Goal: Information Seeking & Learning: Learn about a topic

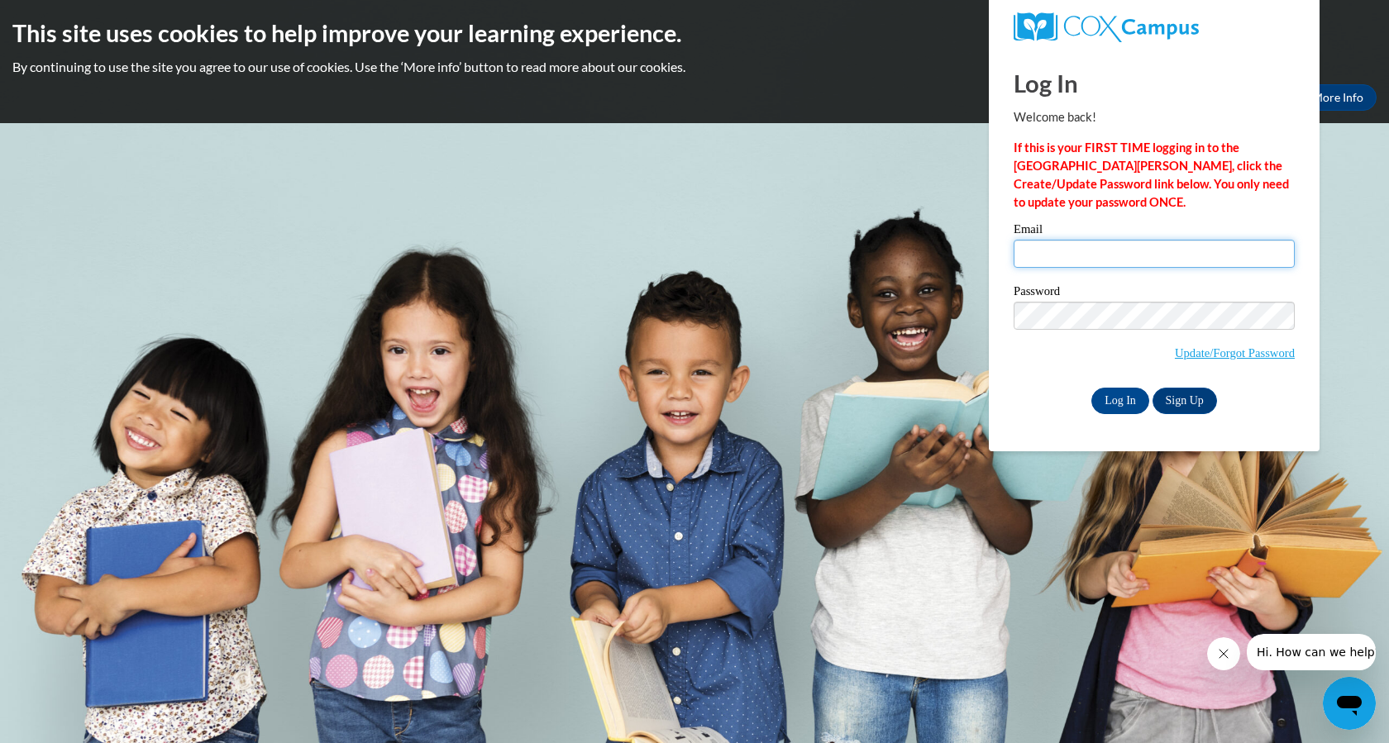
click at [1067, 260] on input "Email" at bounding box center [1154, 254] width 281 height 28
type input "salinm7@collierschools.com"
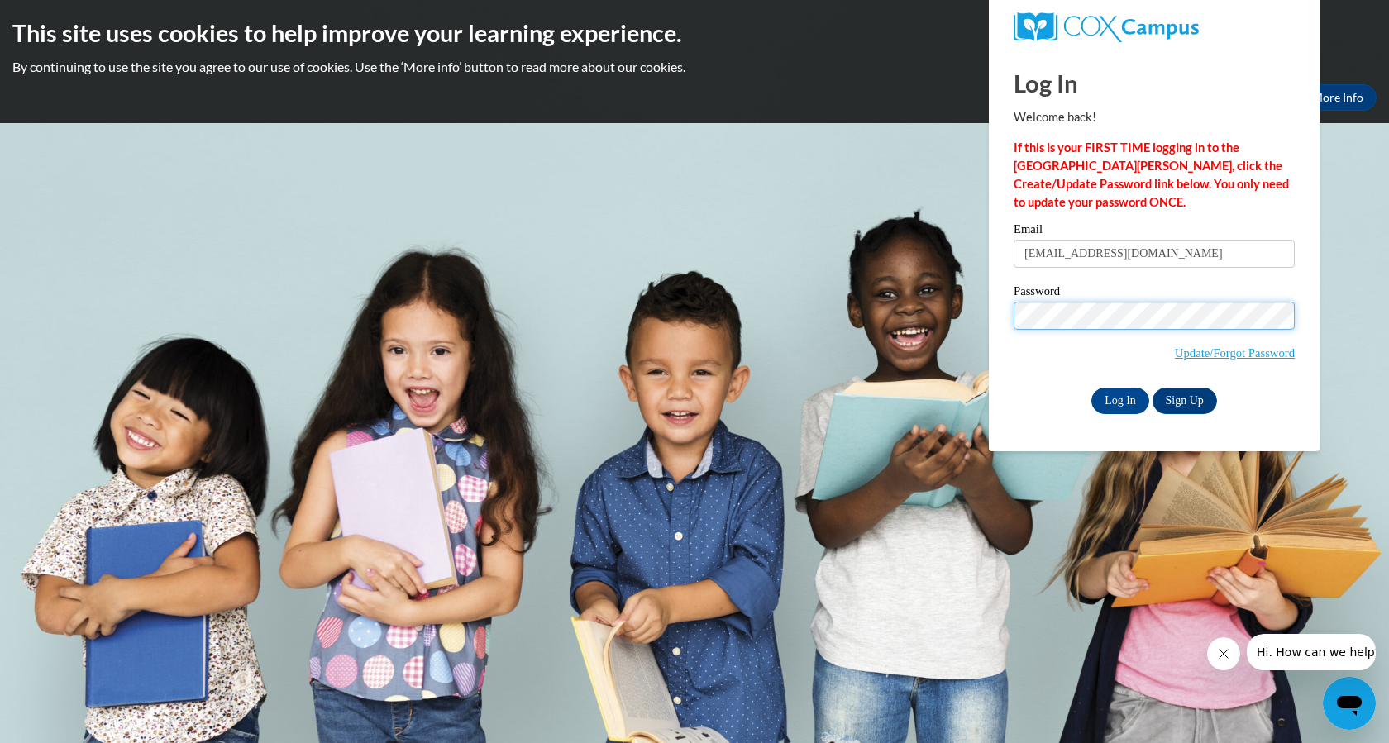
click at [1092, 388] on input "Log In" at bounding box center [1121, 401] width 58 height 26
click at [1108, 404] on input "Log In" at bounding box center [1121, 401] width 58 height 26
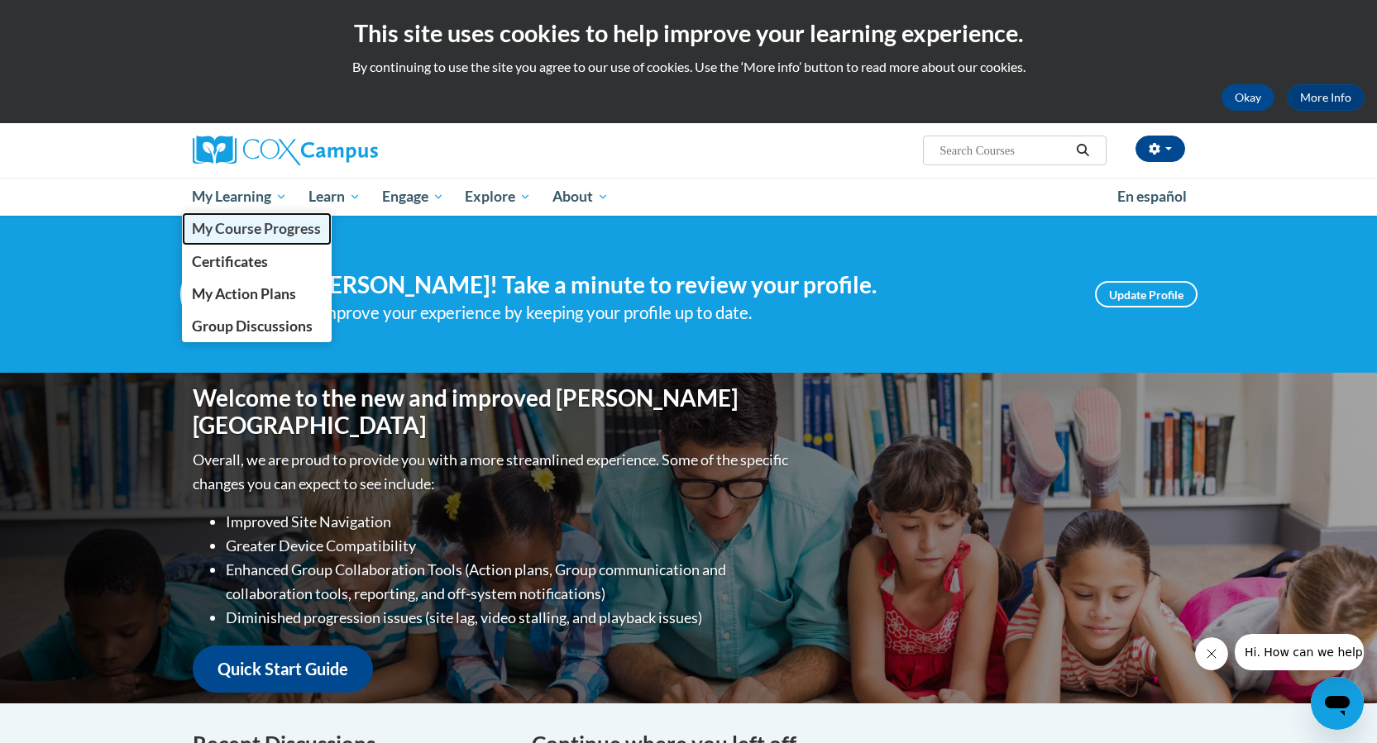
click at [245, 227] on span "My Course Progress" at bounding box center [256, 228] width 129 height 17
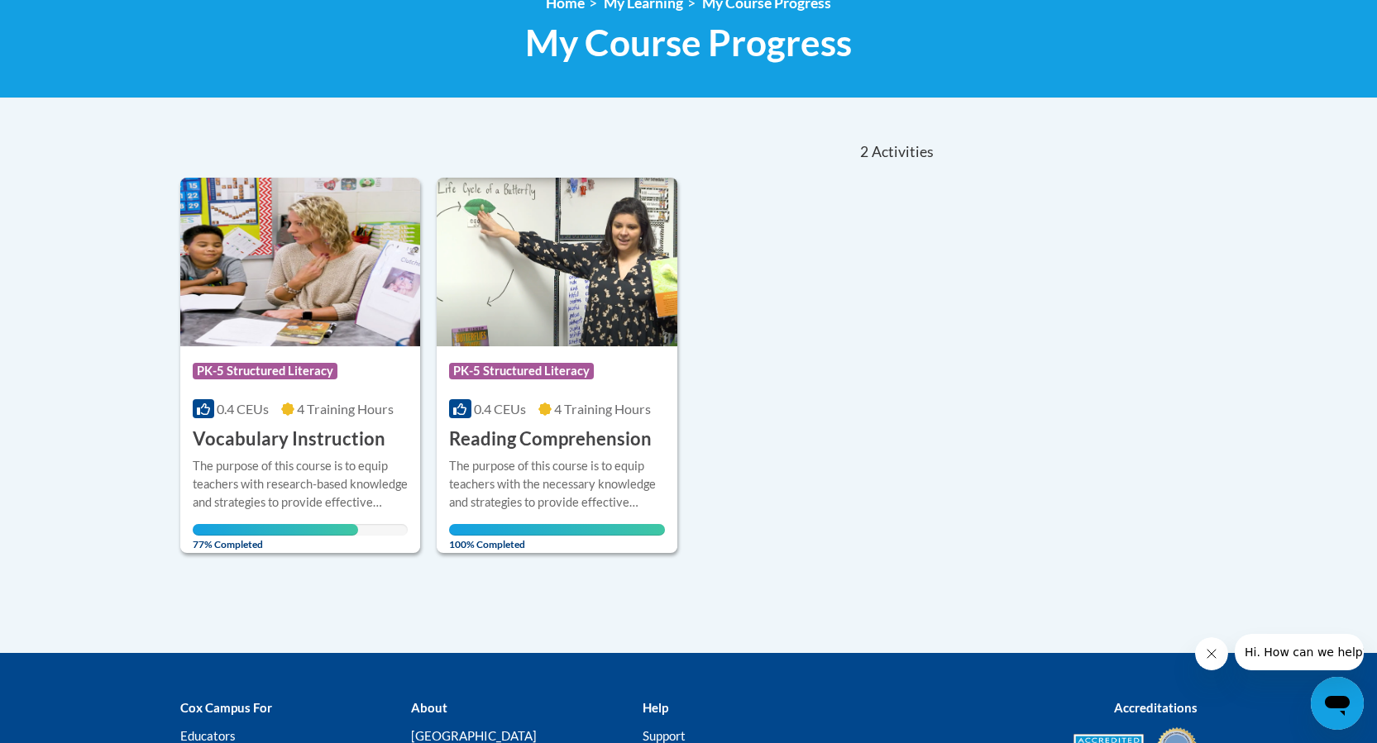
scroll to position [248, 0]
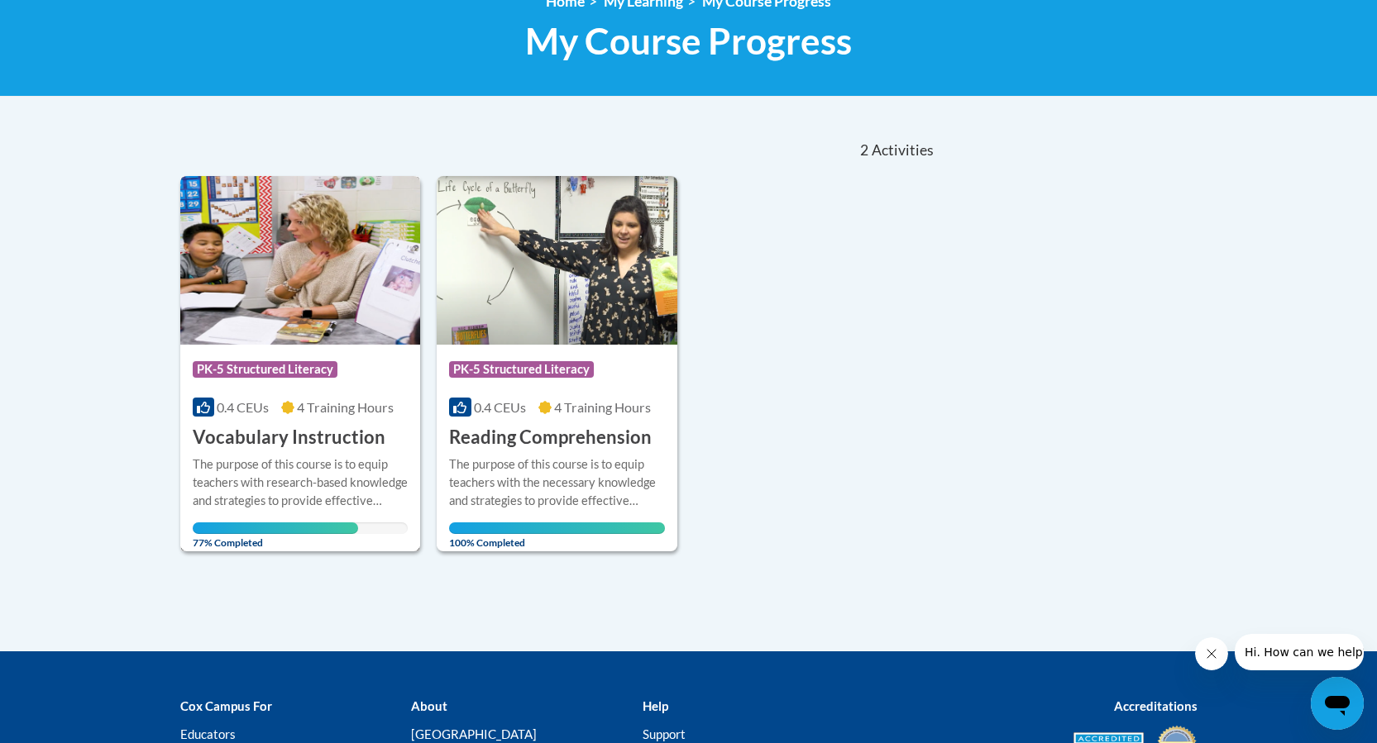
click at [299, 319] on img at bounding box center [300, 260] width 241 height 169
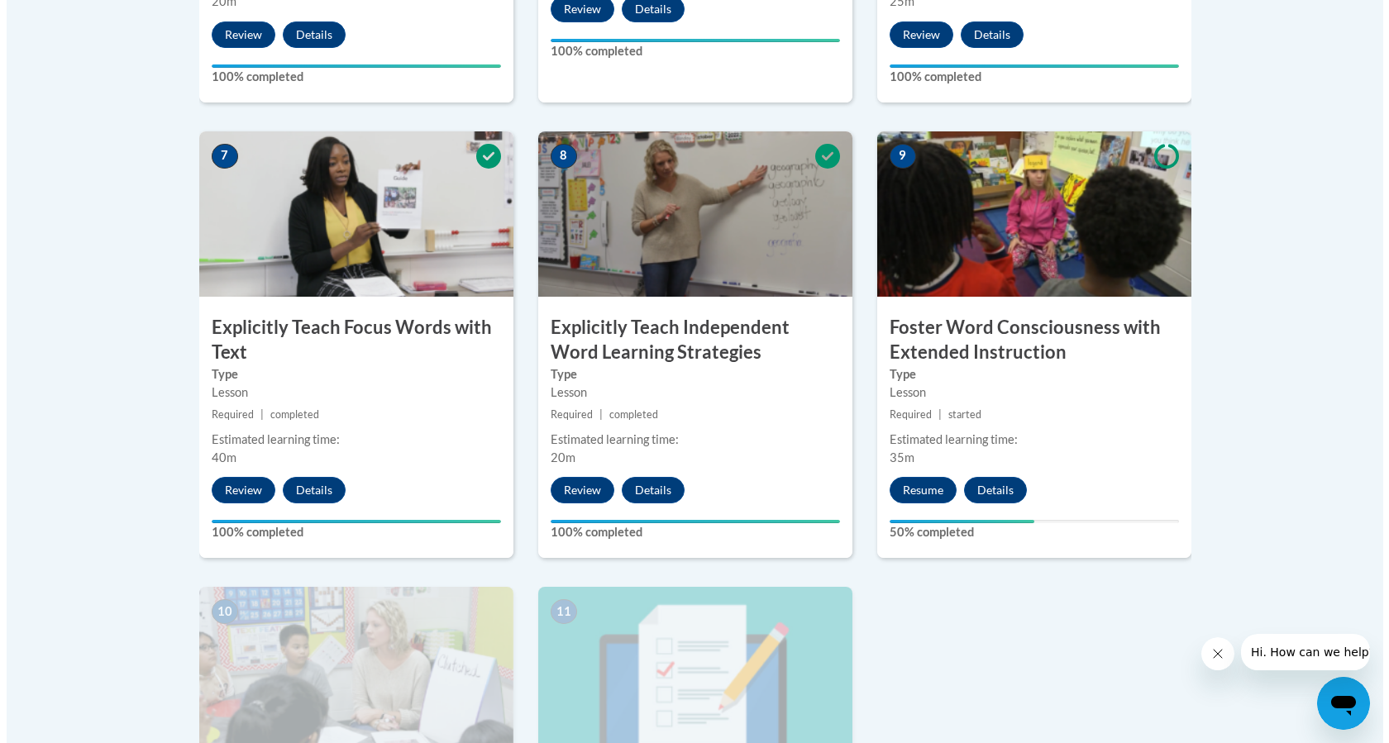
scroll to position [1654, 0]
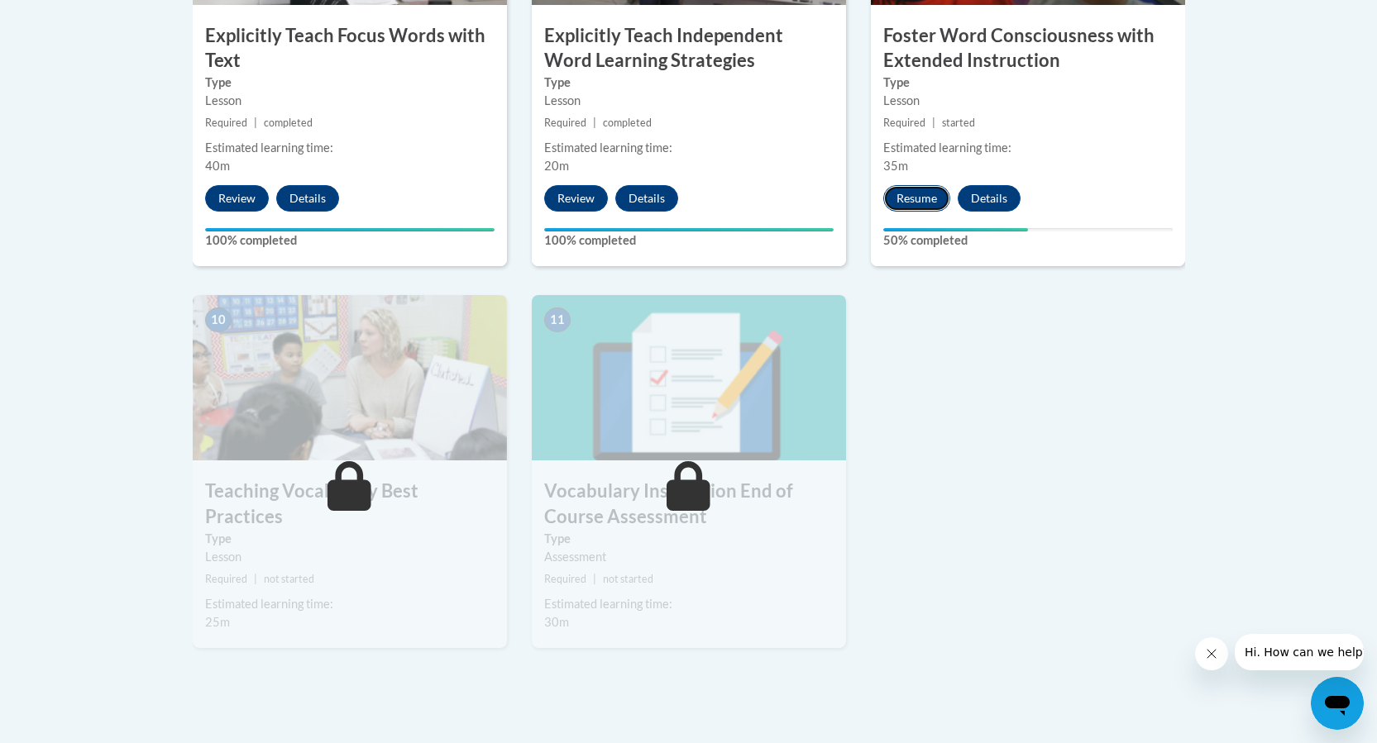
click at [920, 197] on button "Resume" at bounding box center [916, 198] width 67 height 26
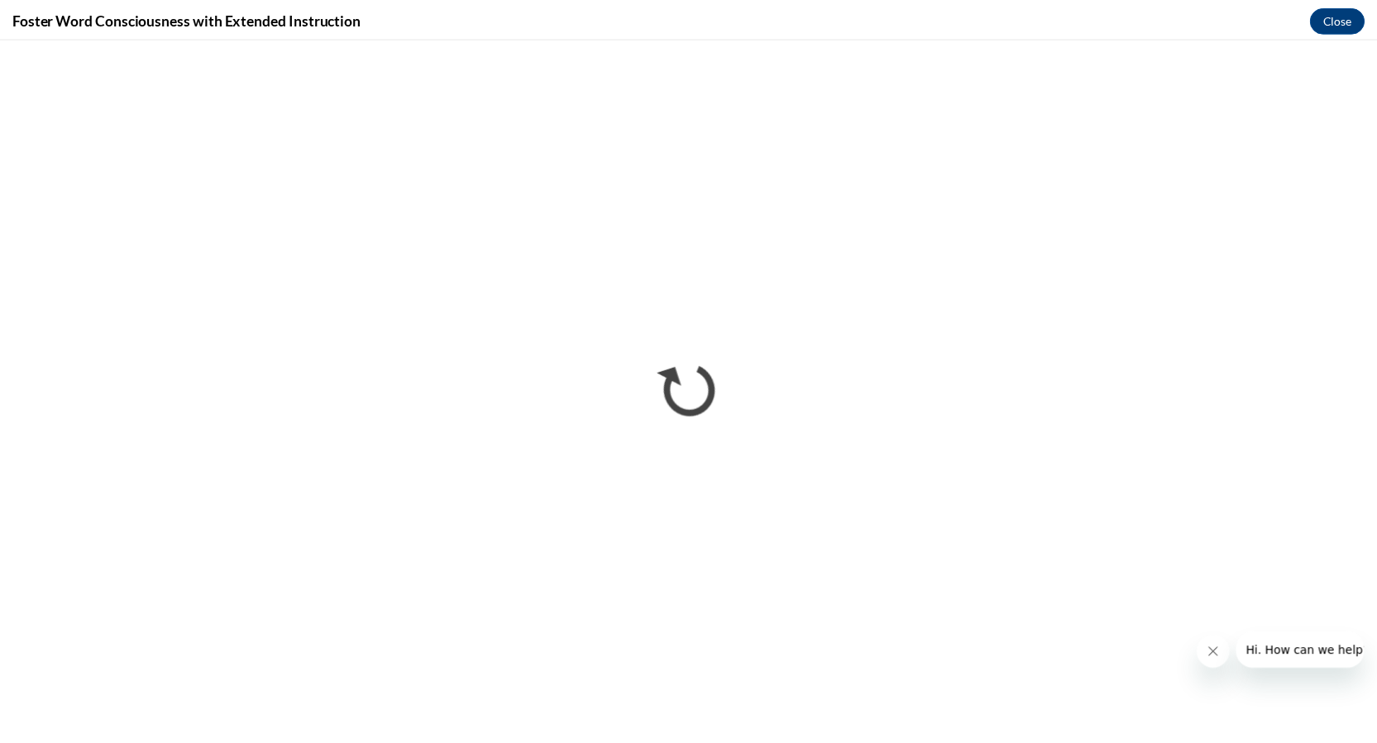
scroll to position [0, 0]
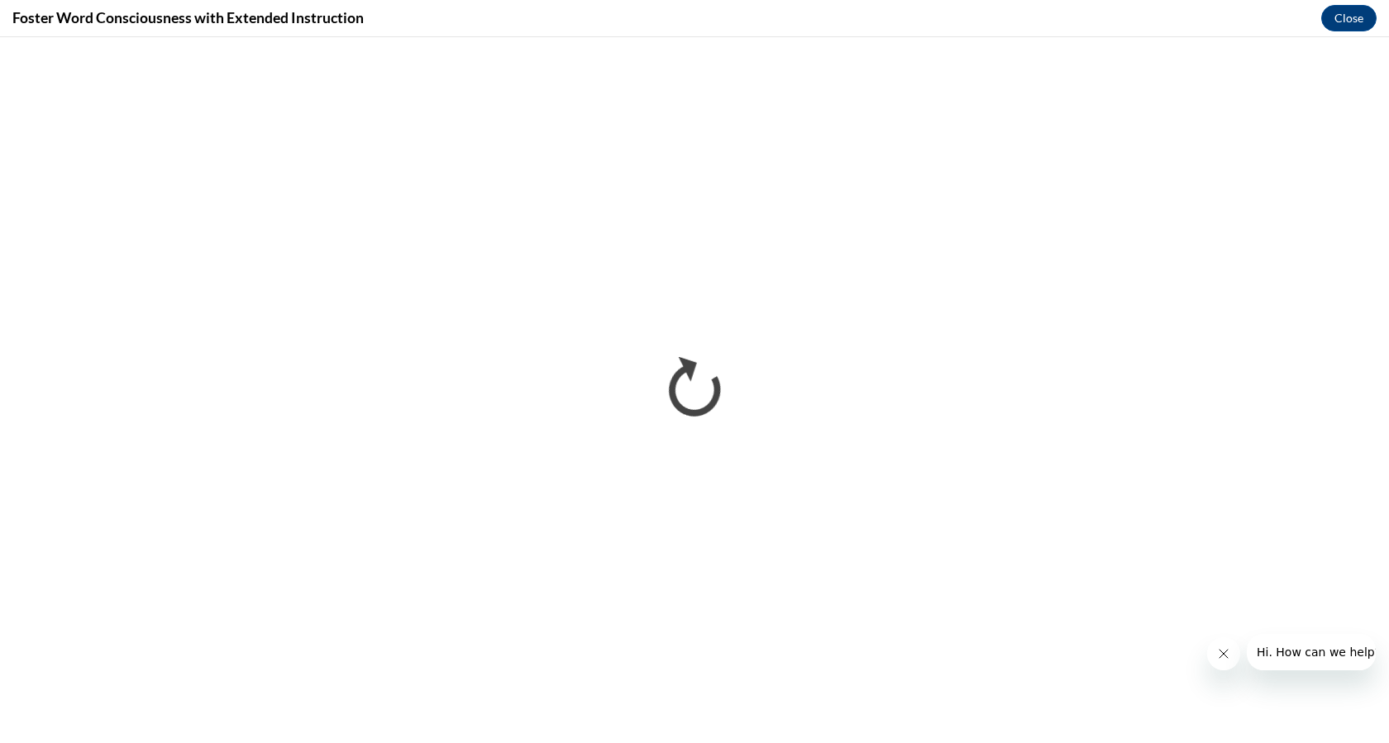
click at [1221, 654] on icon "Close message from company" at bounding box center [1222, 654] width 13 height 13
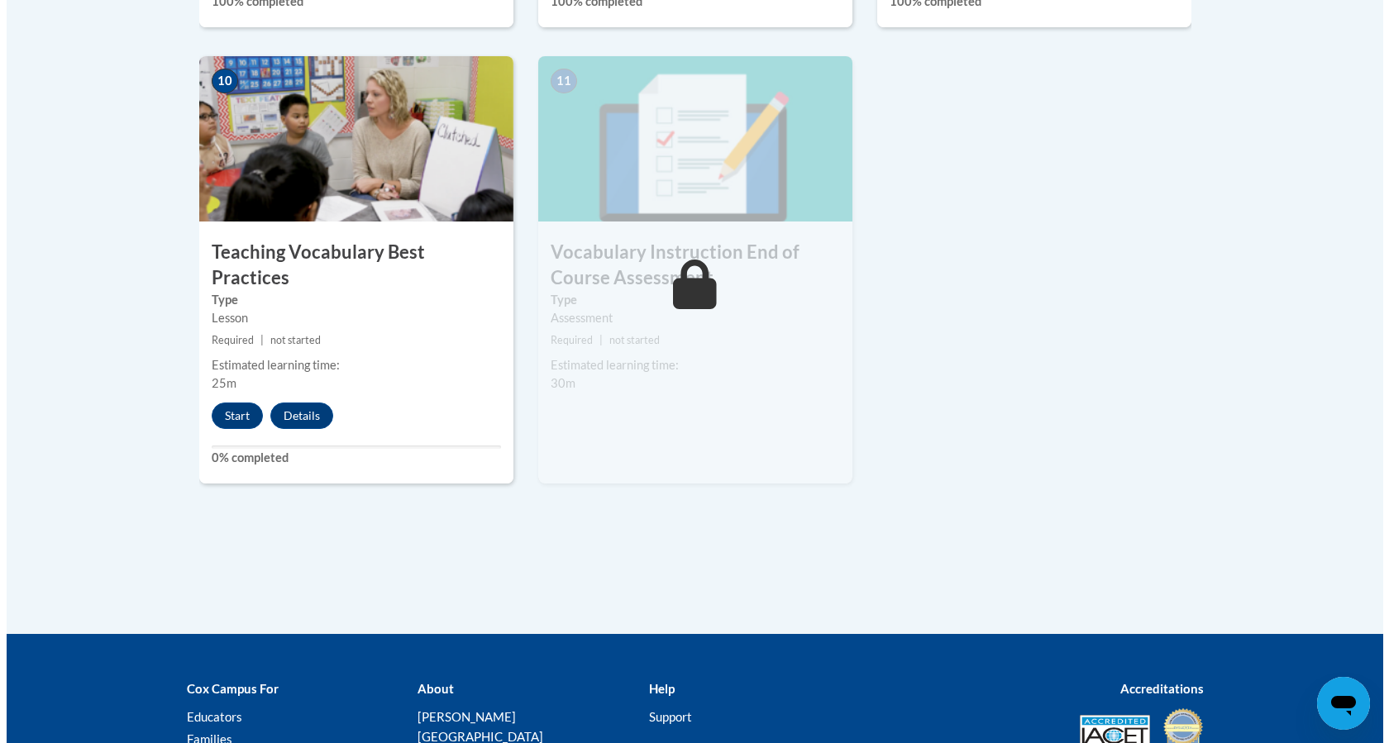
scroll to position [1902, 0]
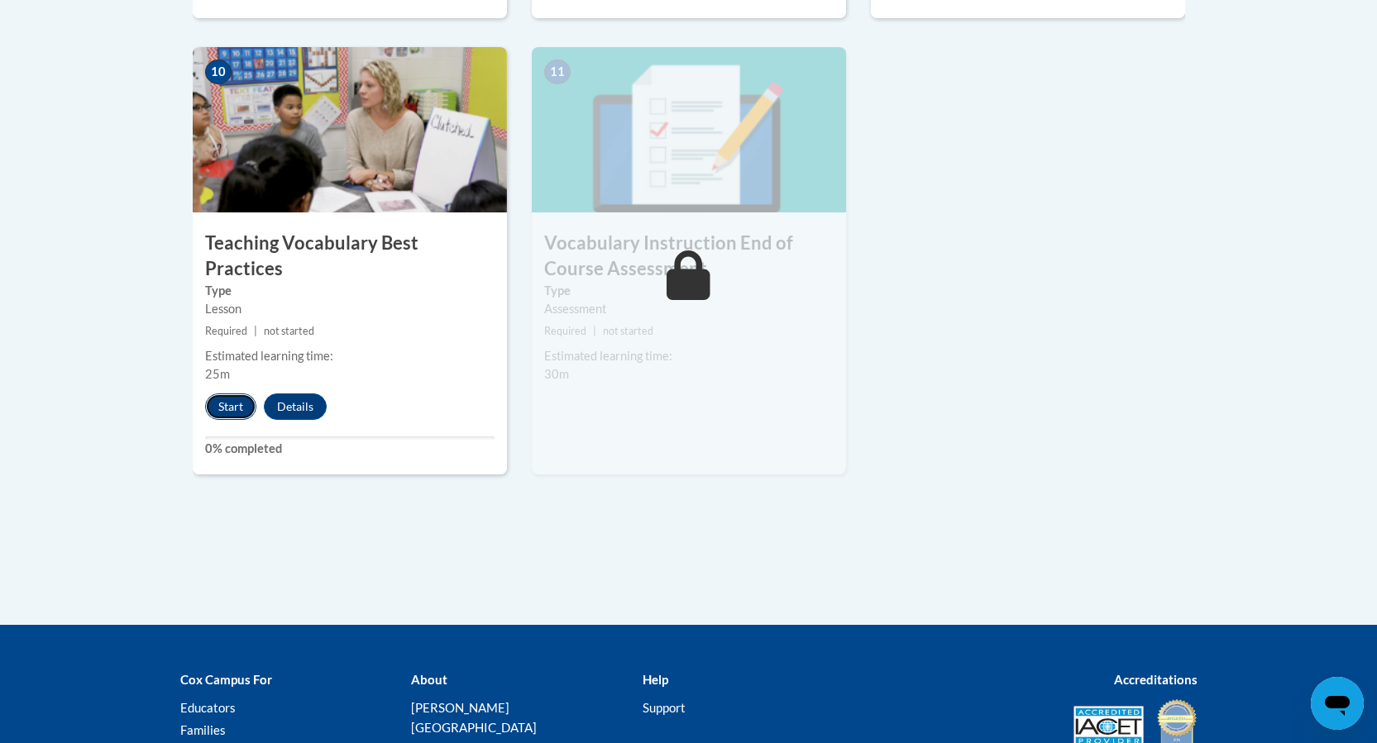
click at [229, 394] on button "Start" at bounding box center [230, 407] width 51 height 26
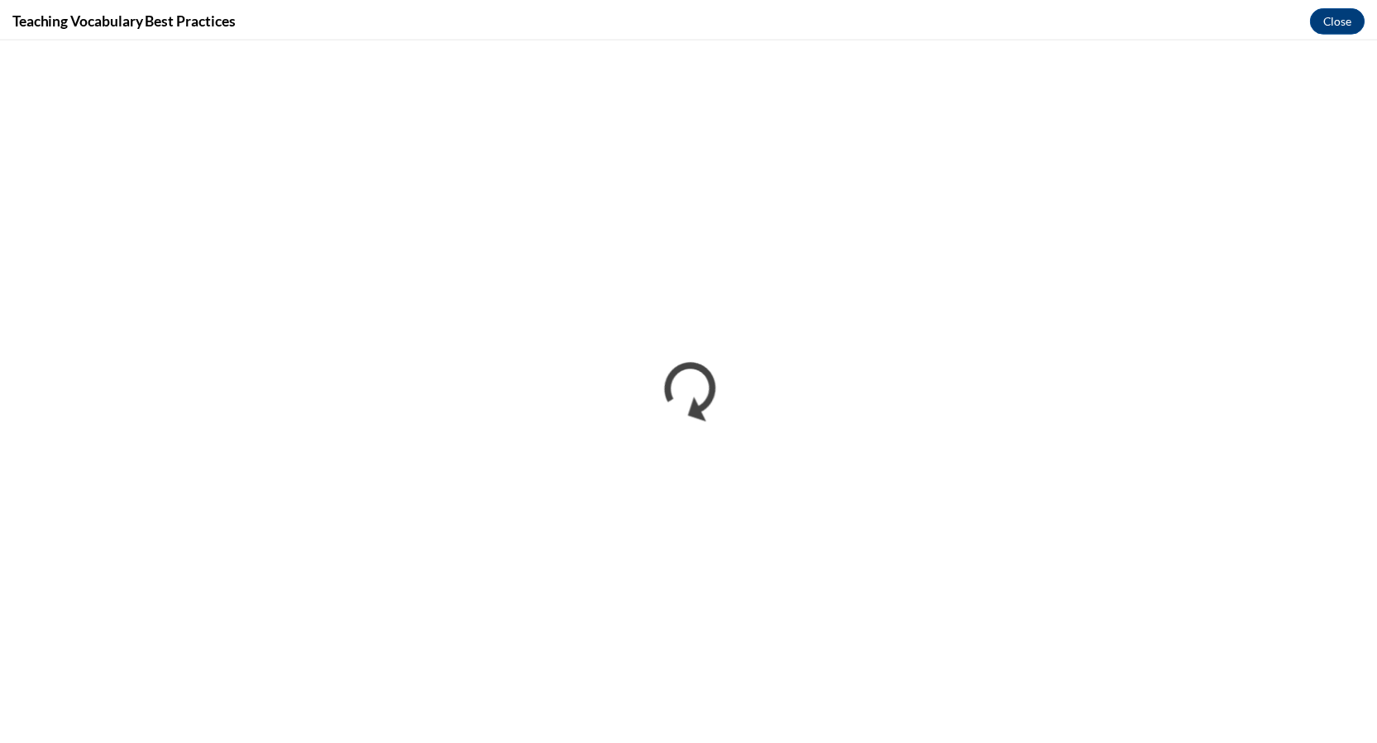
scroll to position [0, 0]
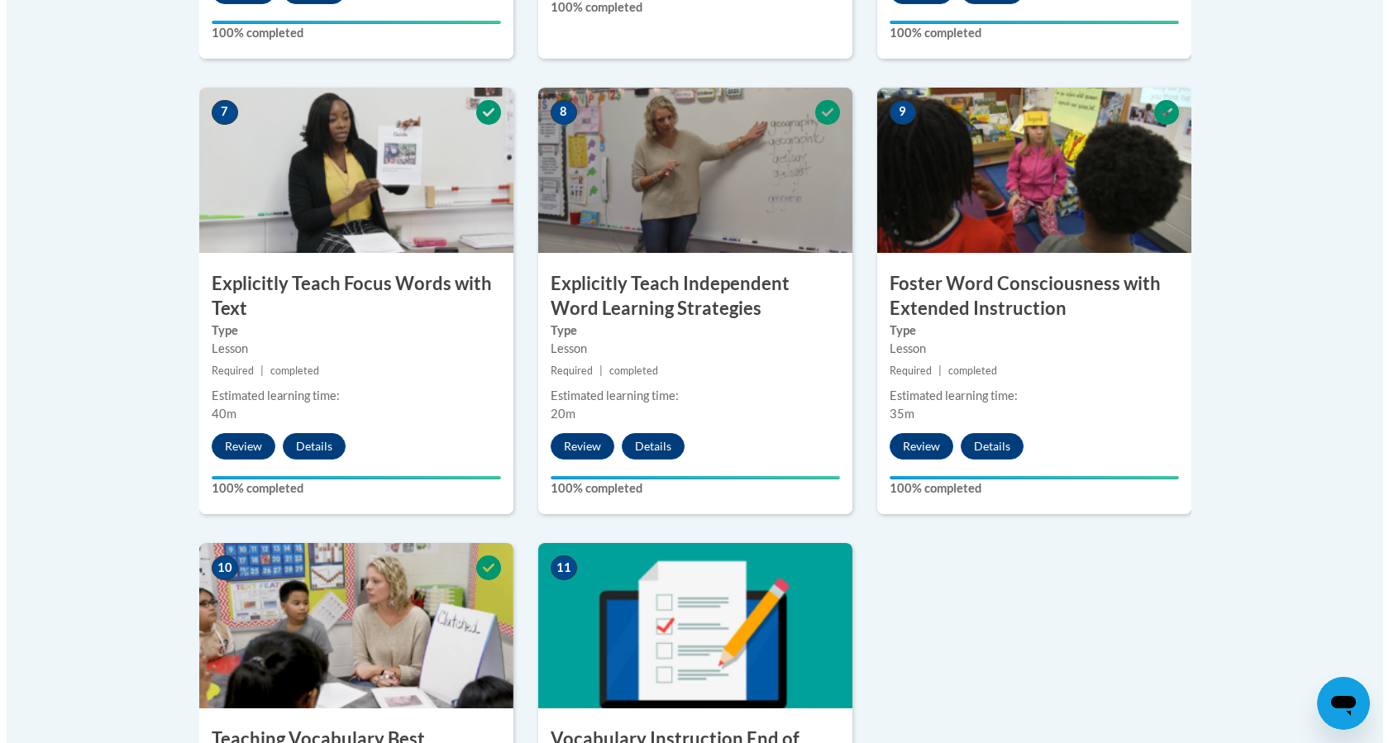
scroll to position [1819, 0]
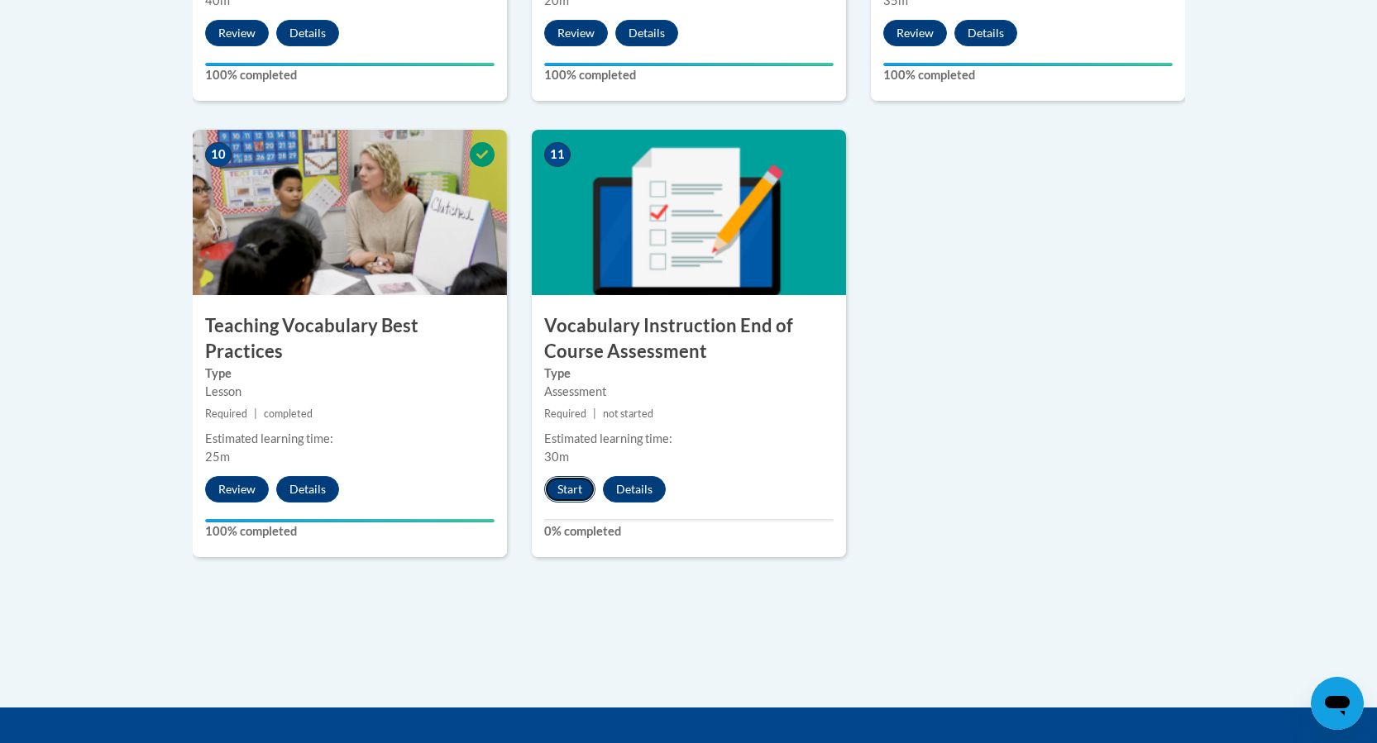
click at [568, 496] on button "Start" at bounding box center [569, 489] width 51 height 26
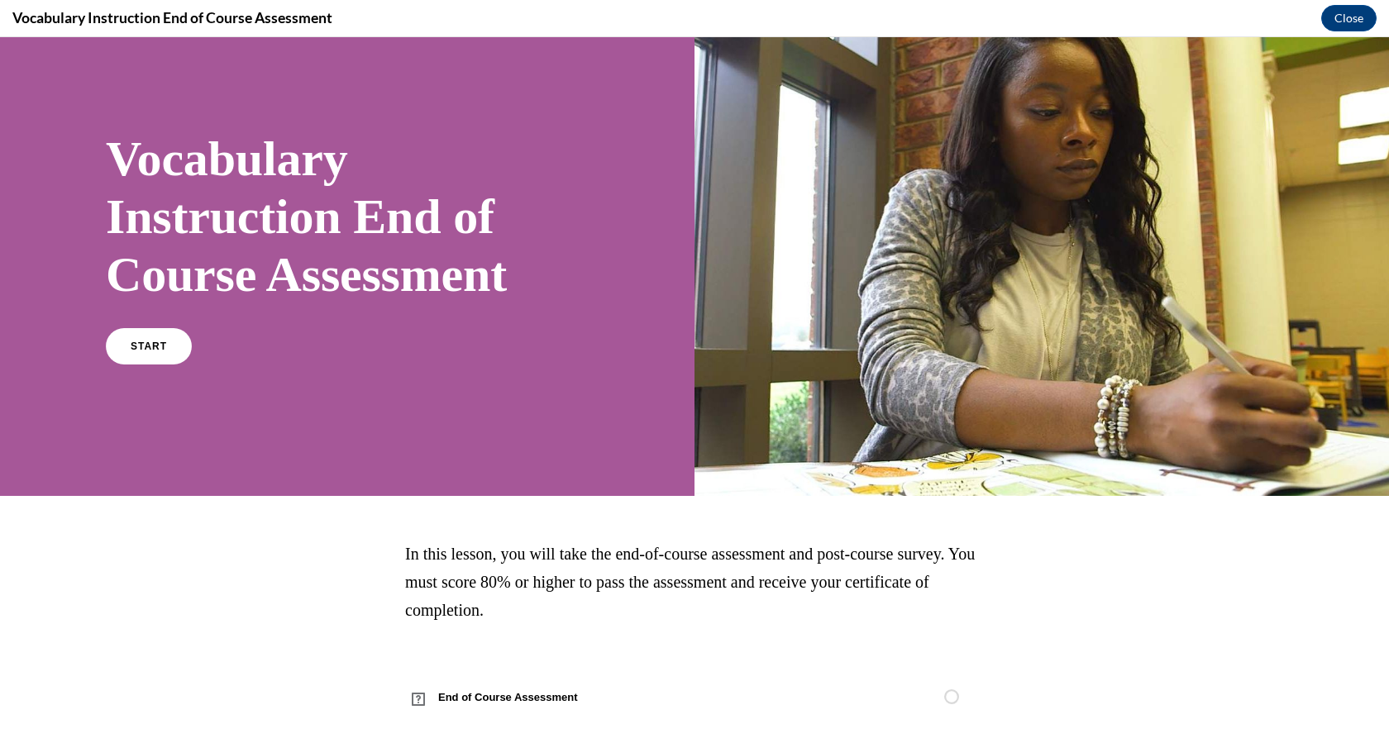
scroll to position [64, 0]
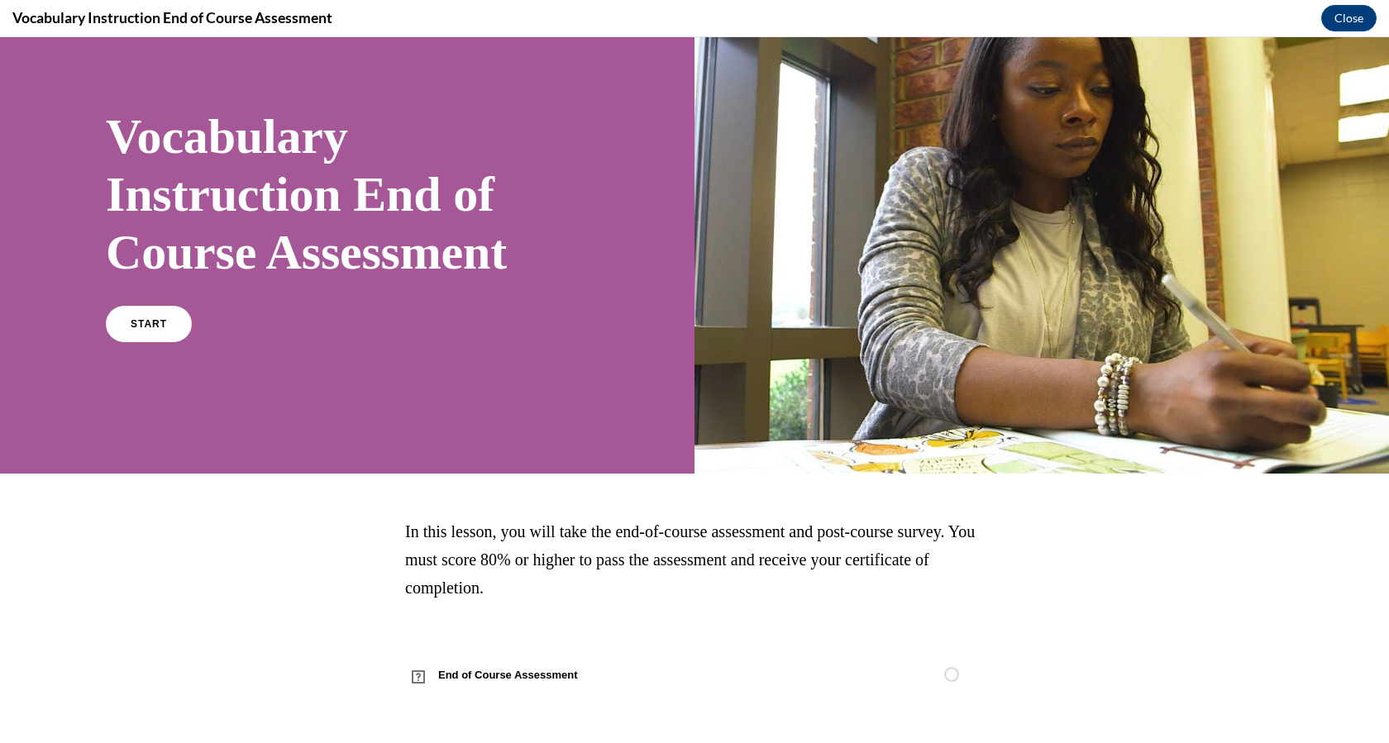
click at [179, 342] on div "START" at bounding box center [347, 331] width 483 height 50
click at [170, 334] on link "START" at bounding box center [148, 324] width 90 height 38
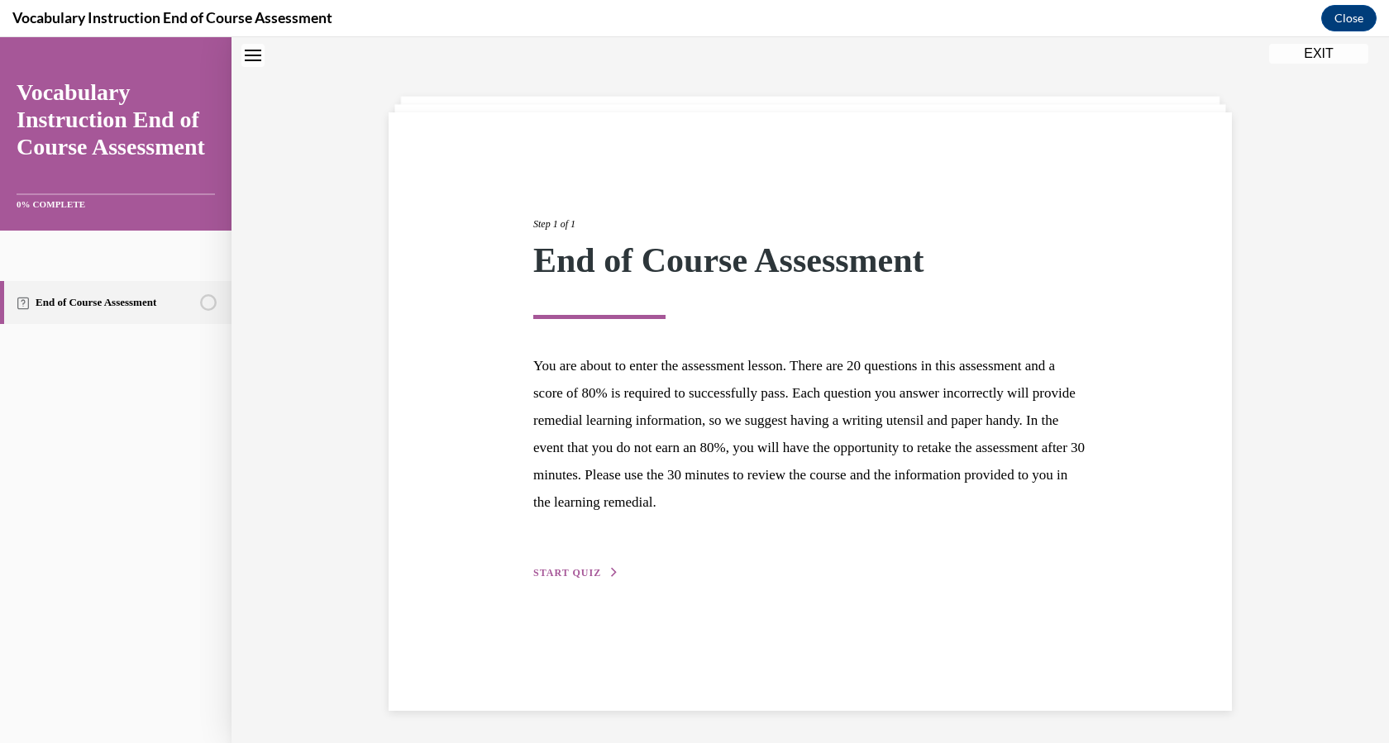
scroll to position [52, 0]
click at [552, 574] on span "START QUIZ" at bounding box center [567, 572] width 68 height 12
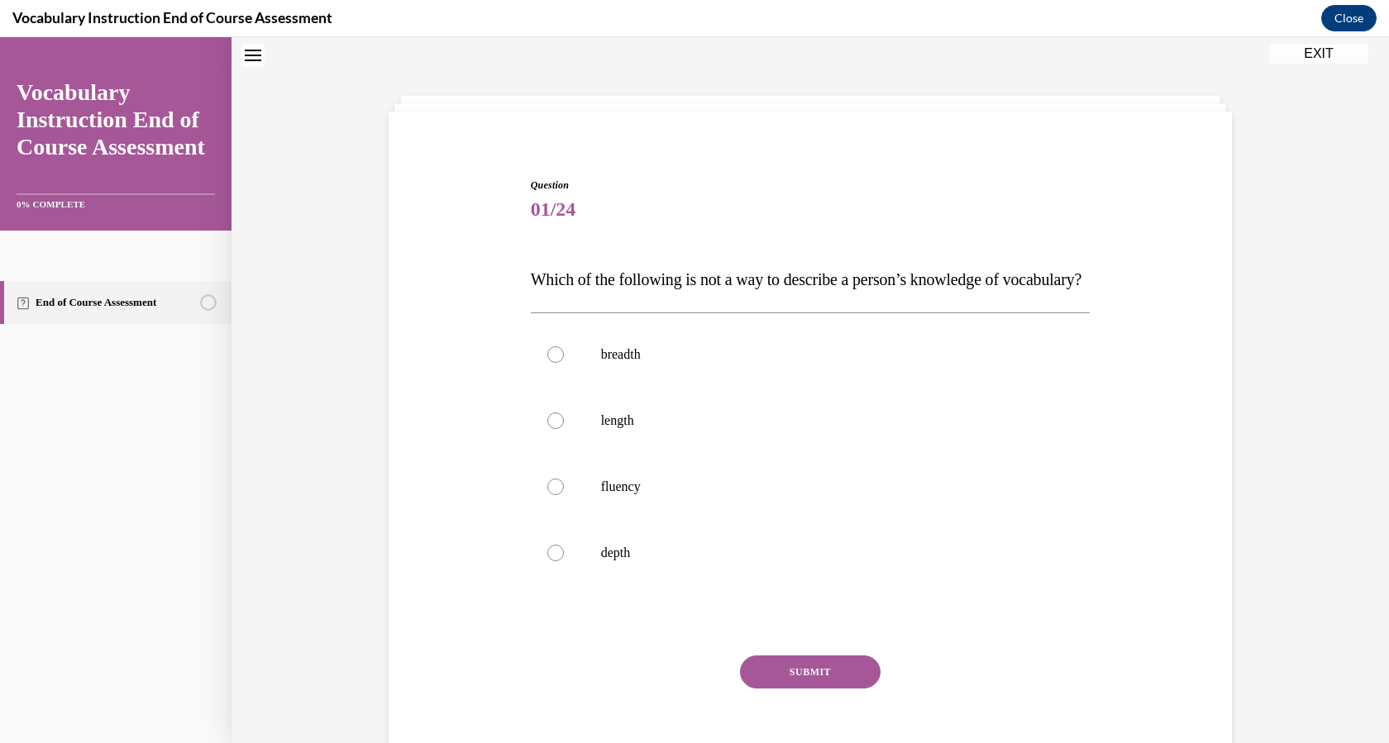
scroll to position [135, 0]
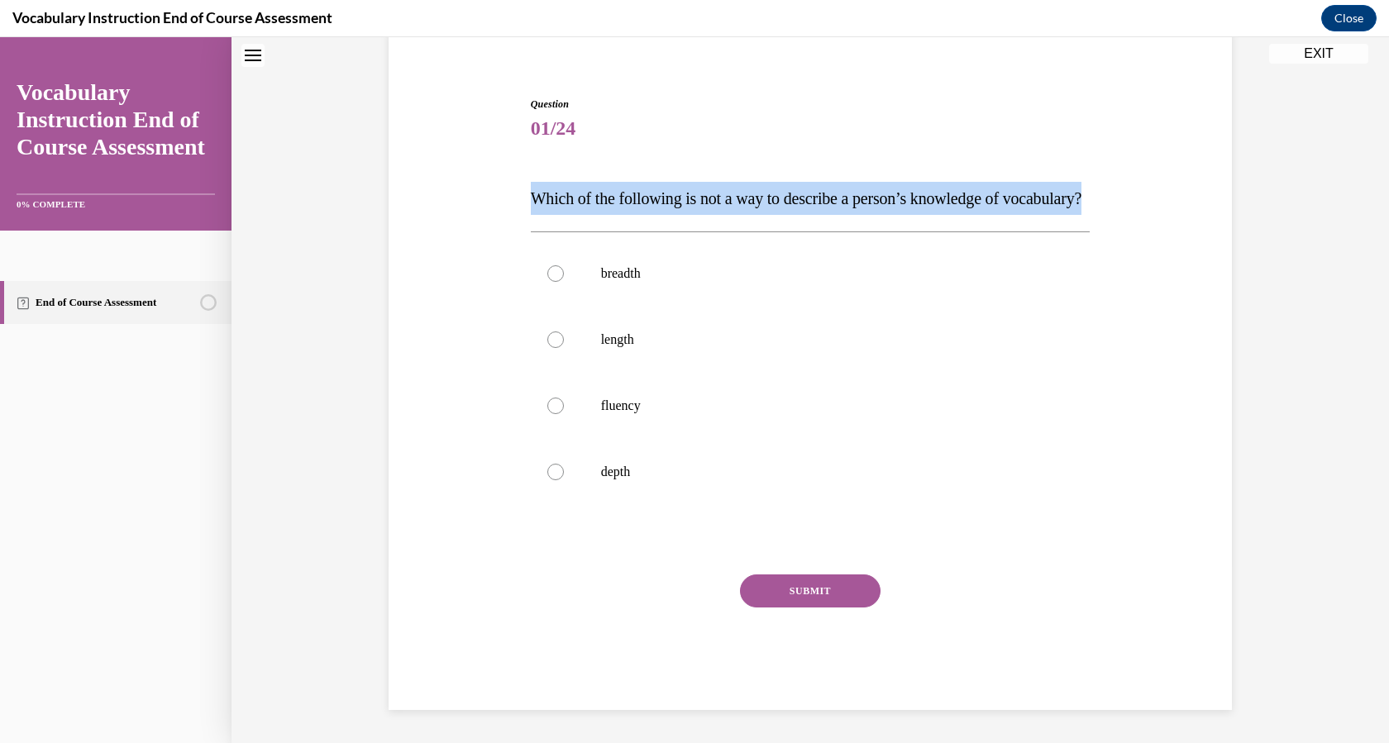
drag, startPoint x: 527, startPoint y: 192, endPoint x: 620, endPoint y: 225, distance: 99.1
click at [620, 215] on p "Which of the following is not a way to describe a person’s knowledge of vocabul…" at bounding box center [811, 198] width 560 height 33
copy span "Which of the following is not a way to describe a person’s knowledge of vocabul…"
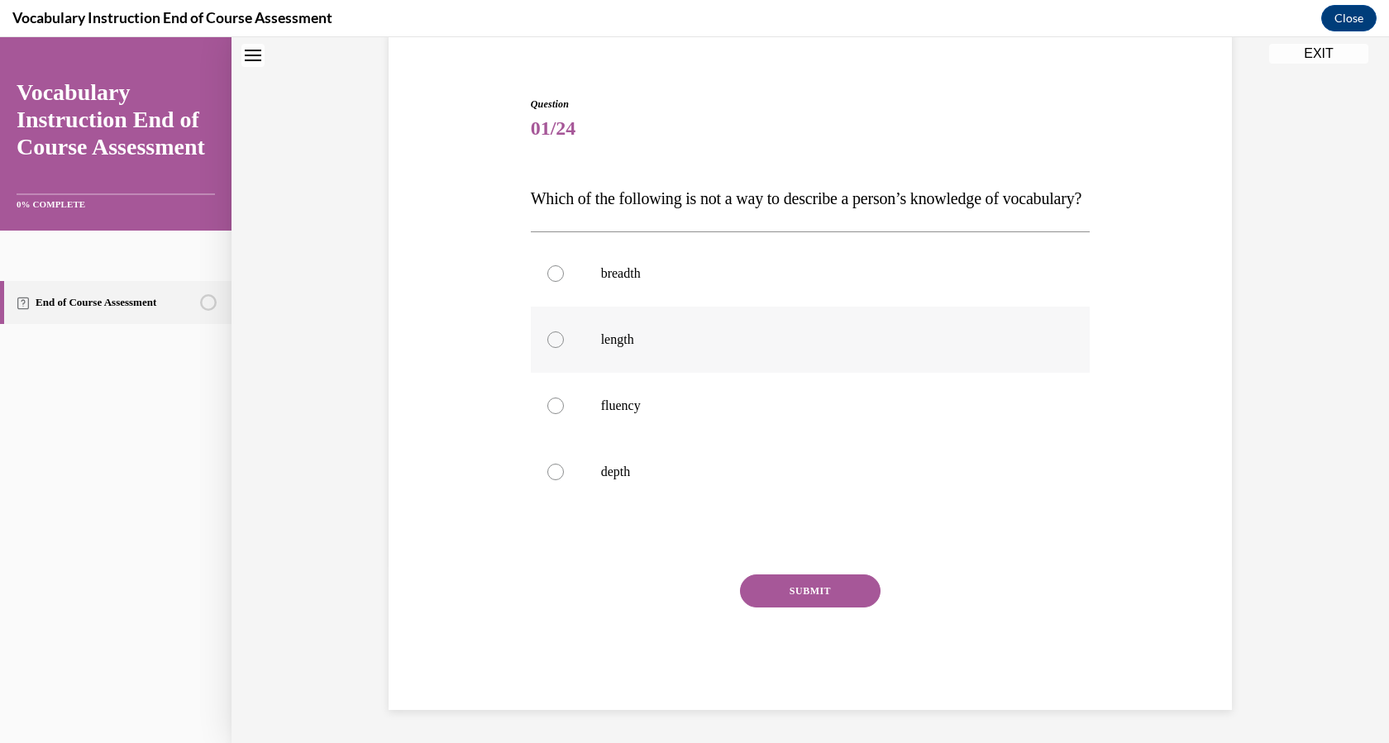
drag, startPoint x: 527, startPoint y: 376, endPoint x: 535, endPoint y: 375, distance: 8.4
click at [531, 373] on label "length" at bounding box center [811, 340] width 560 height 66
click at [547, 348] on input "length" at bounding box center [555, 340] width 17 height 17
radio input "true"
click at [535, 373] on label "length" at bounding box center [811, 340] width 560 height 66
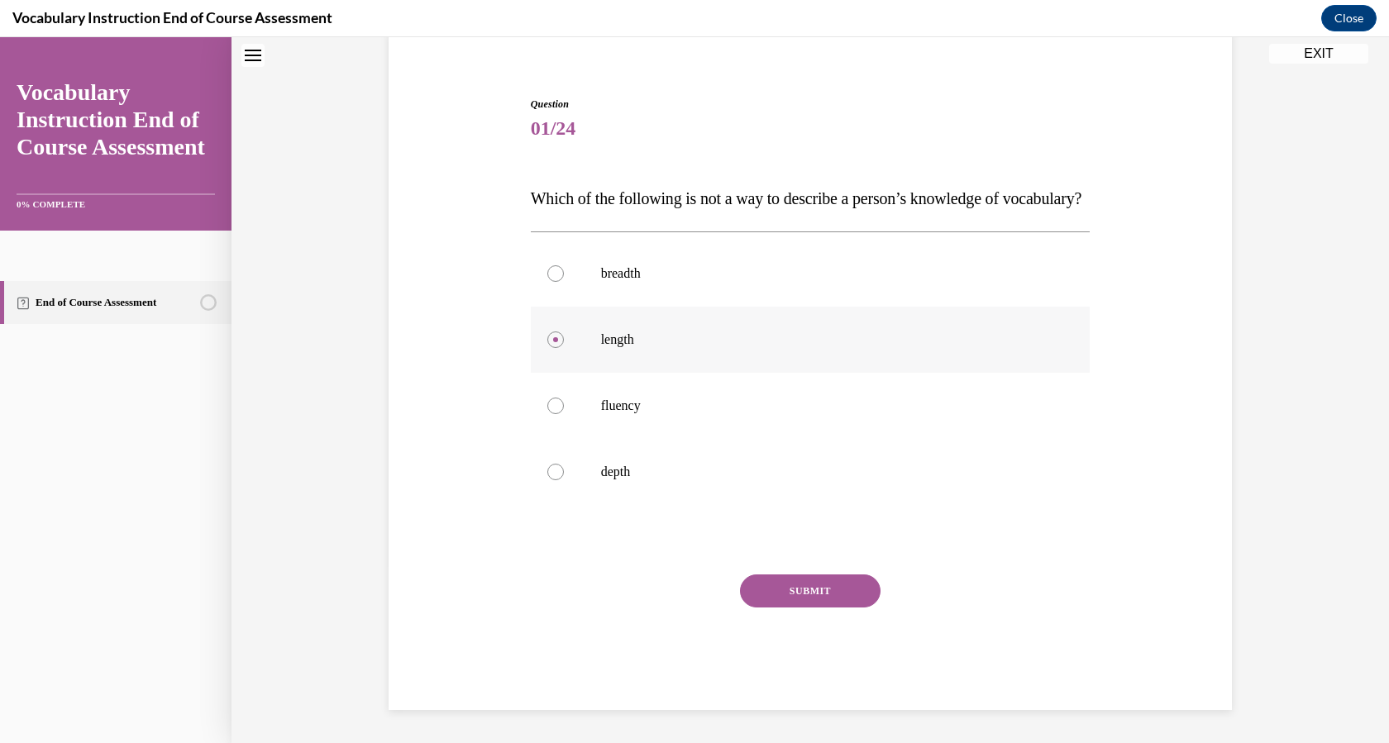
click at [547, 348] on input "length" at bounding box center [555, 340] width 17 height 17
click at [816, 608] on button "SUBMIT" at bounding box center [810, 591] width 141 height 33
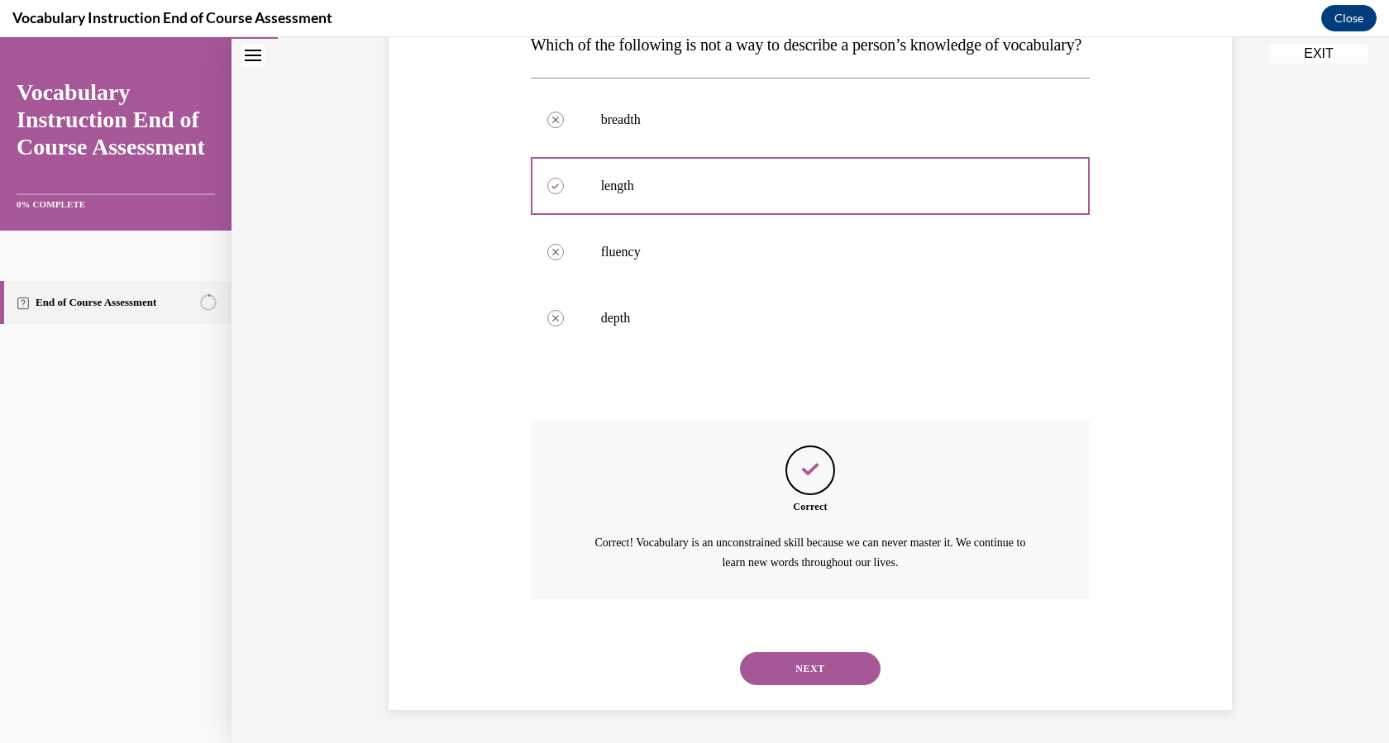
scroll to position [320, 0]
click at [812, 680] on button "NEXT" at bounding box center [810, 668] width 141 height 33
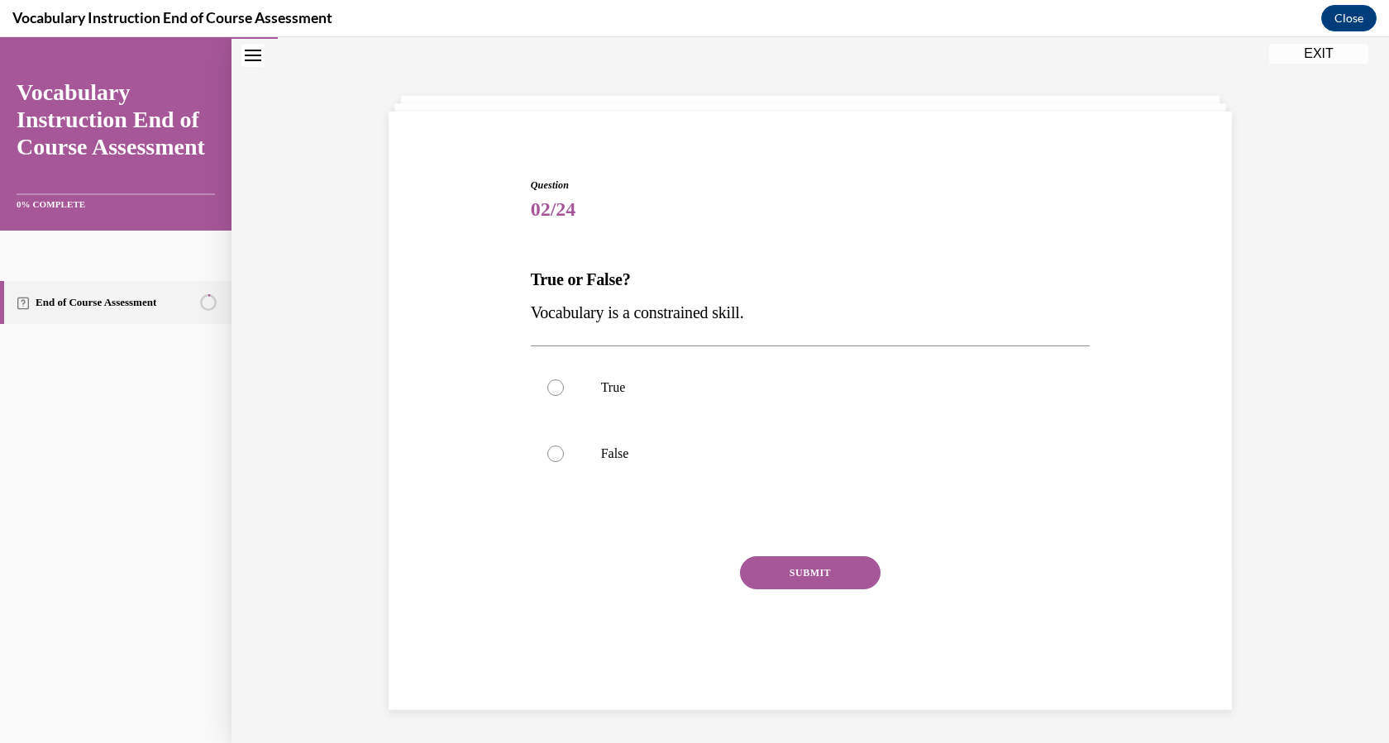
scroll to position [52, 0]
drag, startPoint x: 527, startPoint y: 311, endPoint x: 765, endPoint y: 322, distance: 238.4
click at [765, 322] on p "Vocabulary is a constrained skill." at bounding box center [811, 312] width 560 height 33
copy span "Vocabulary is a constrained skill."
click at [578, 453] on label "False" at bounding box center [811, 454] width 560 height 66
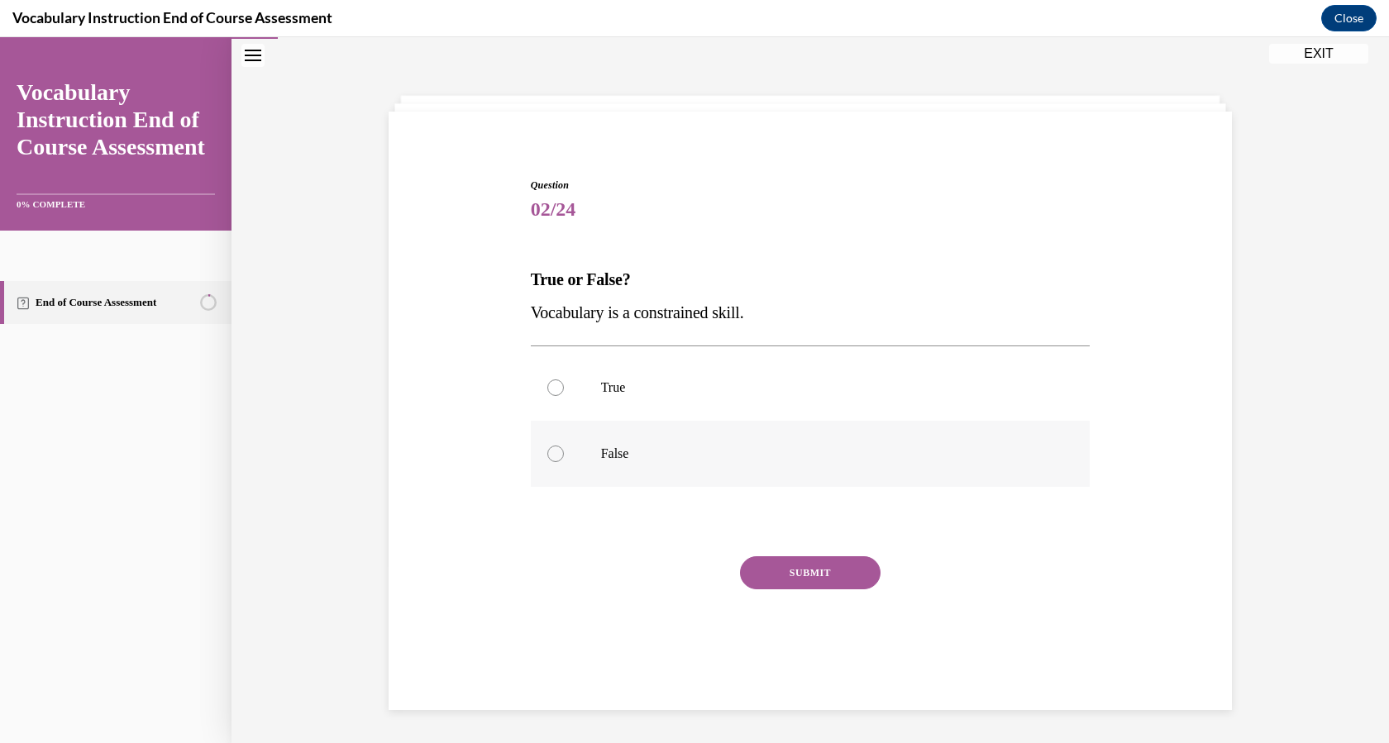
click at [564, 453] on input "False" at bounding box center [555, 454] width 17 height 17
radio input "true"
click at [784, 569] on button "SUBMIT" at bounding box center [810, 573] width 141 height 33
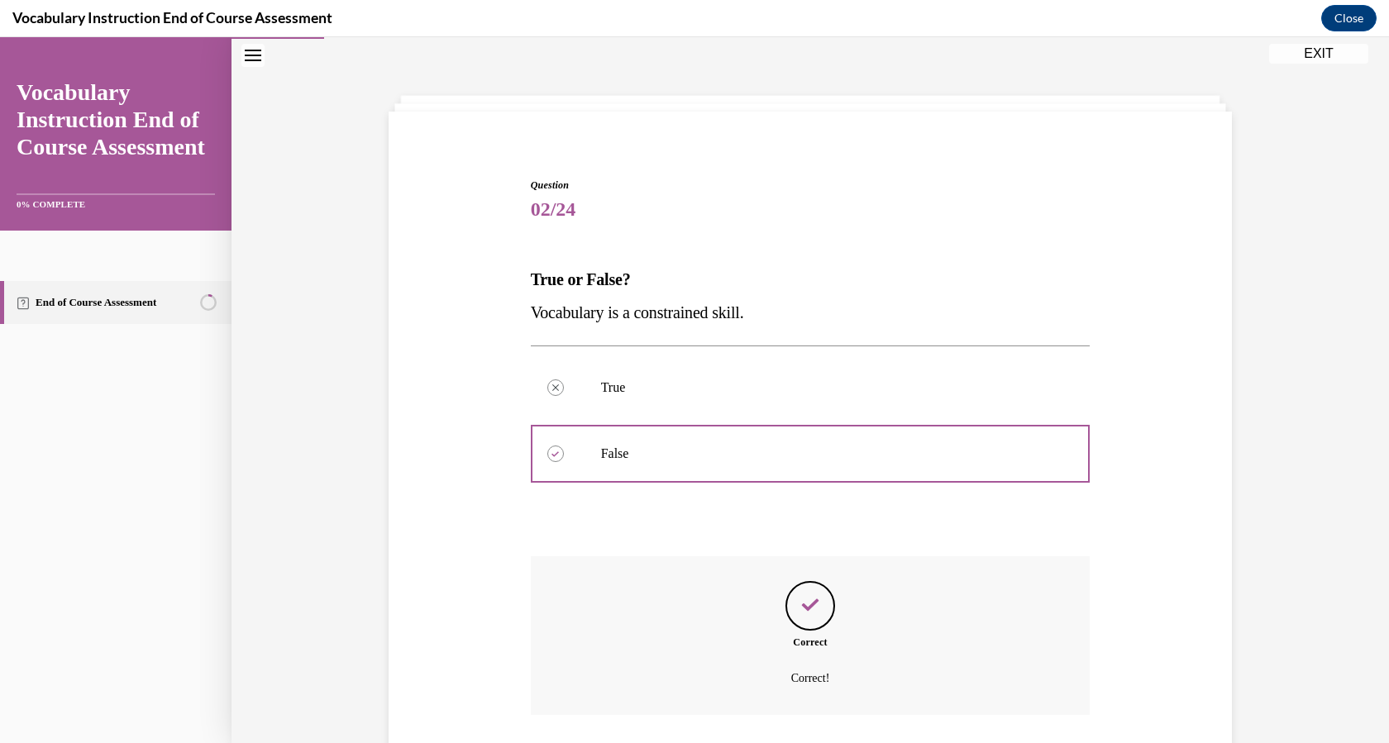
scroll to position [168, 0]
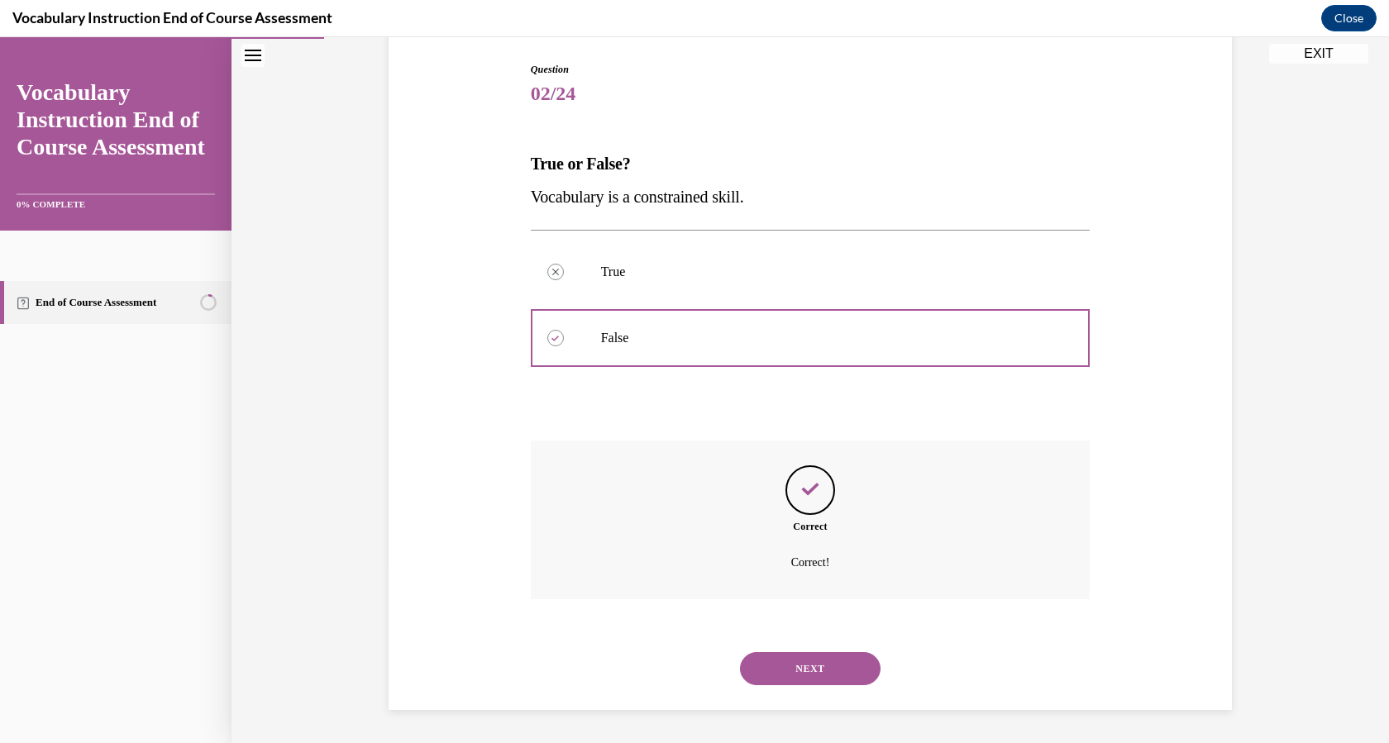
click at [796, 676] on button "NEXT" at bounding box center [810, 668] width 141 height 33
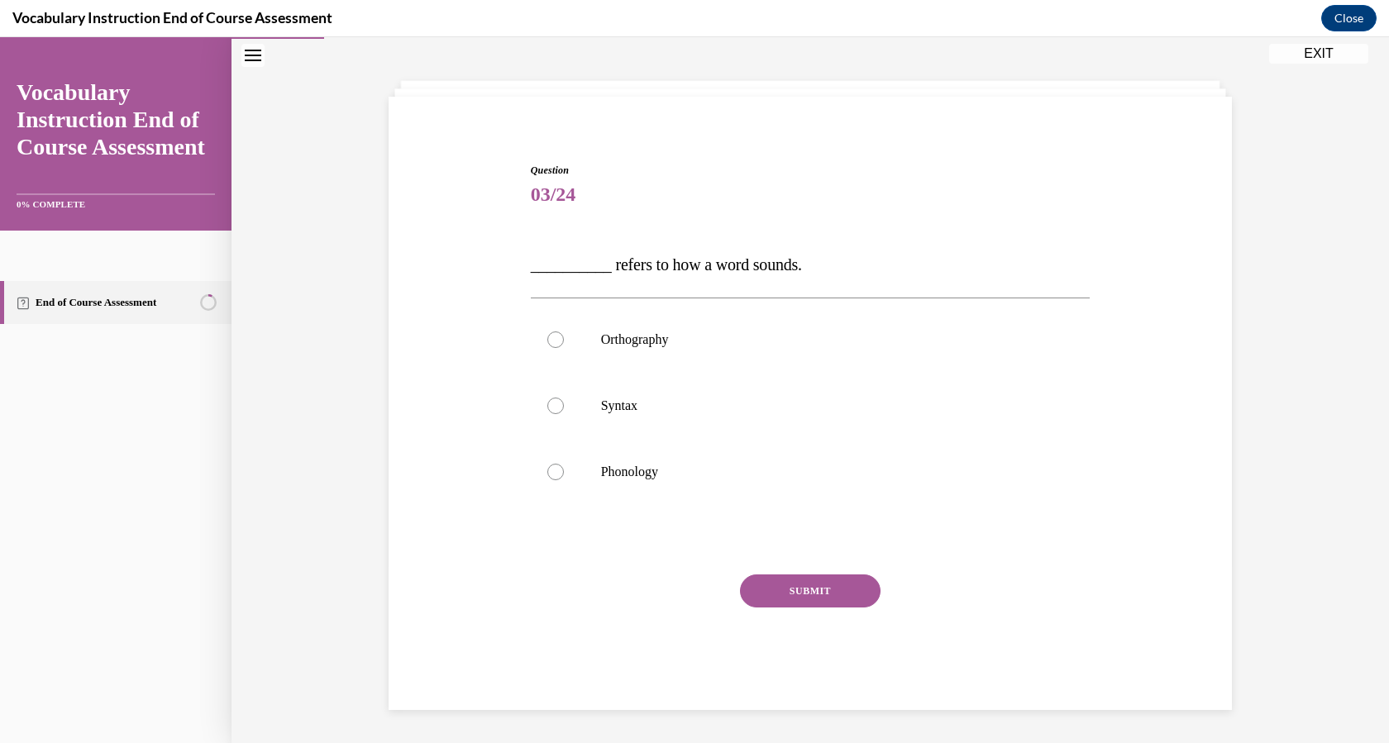
scroll to position [67, 0]
click at [559, 338] on label "Orthography" at bounding box center [811, 340] width 560 height 66
click at [559, 338] on input "Orthography" at bounding box center [555, 340] width 17 height 17
radio input "true"
click at [778, 586] on button "SUBMIT" at bounding box center [810, 591] width 141 height 33
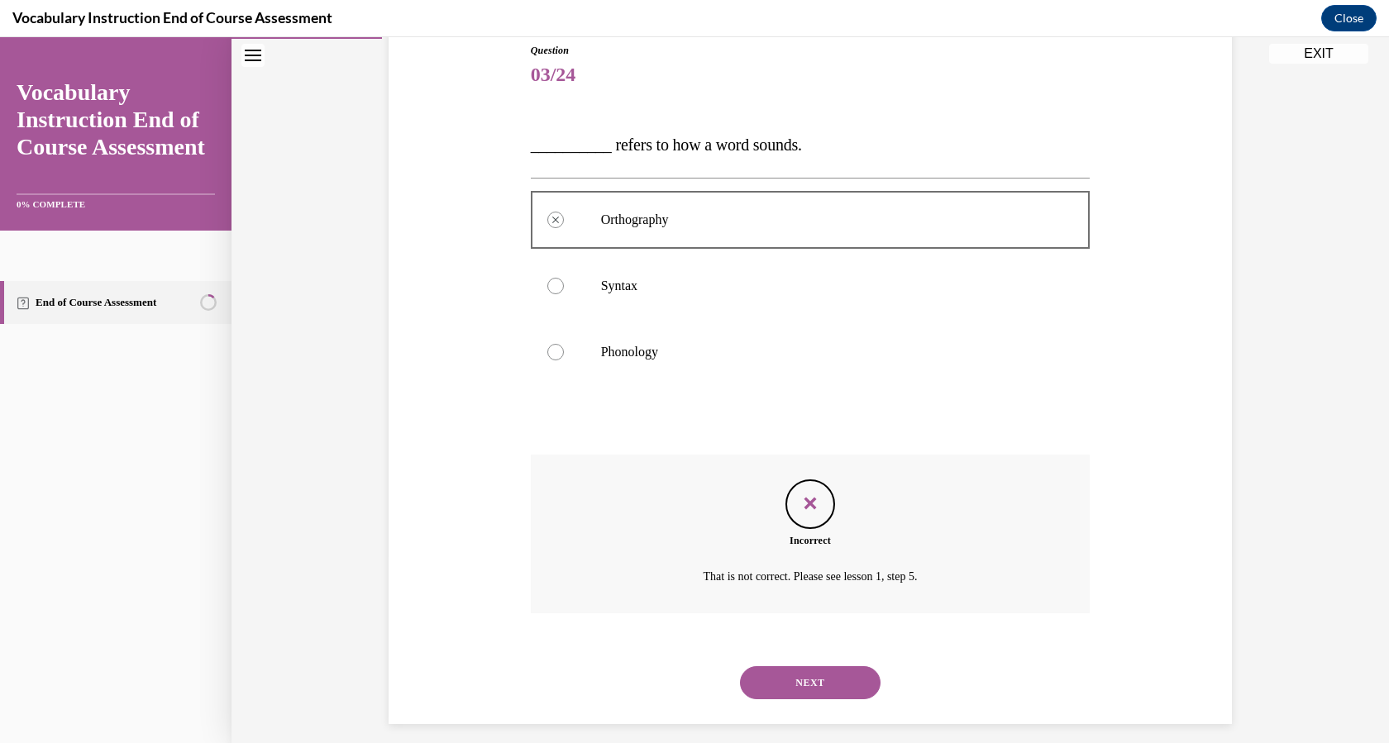
scroll to position [201, 0]
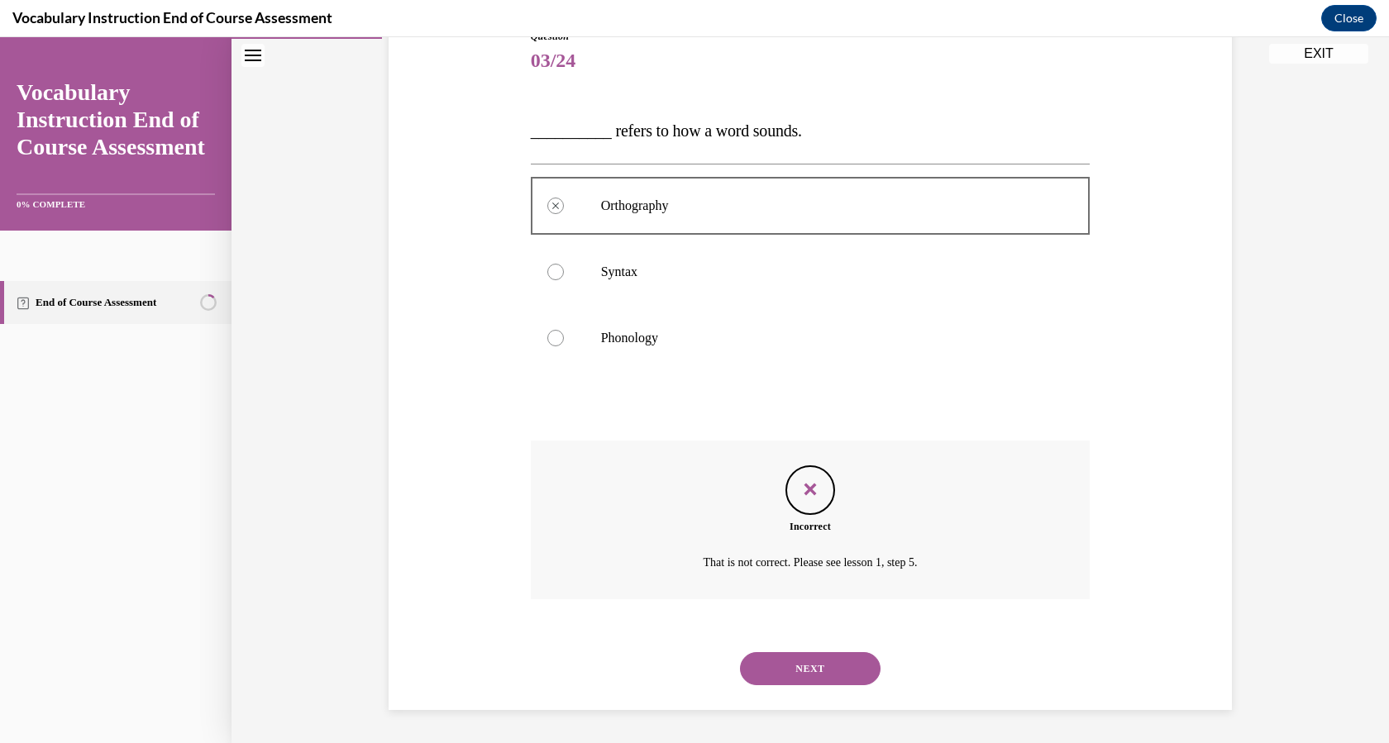
click at [812, 671] on button "NEXT" at bounding box center [810, 668] width 141 height 33
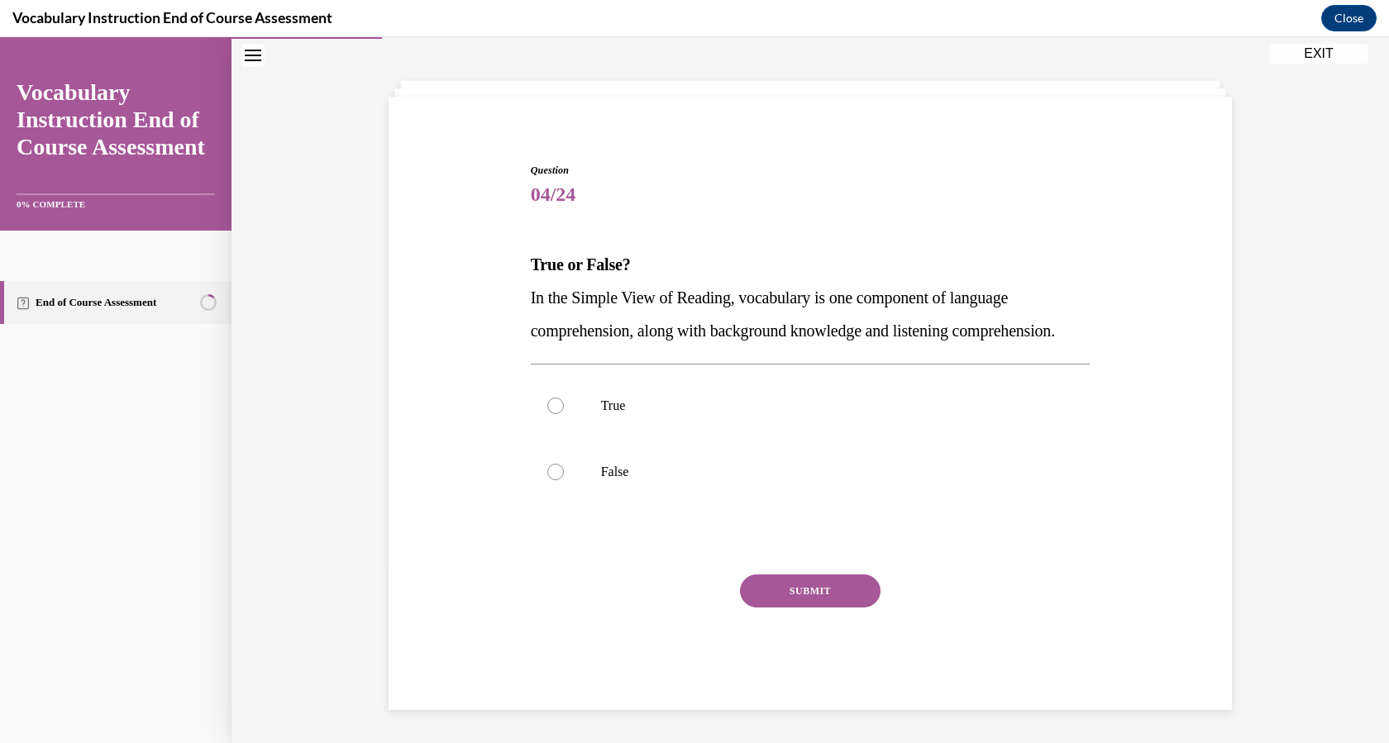
scroll to position [100, 0]
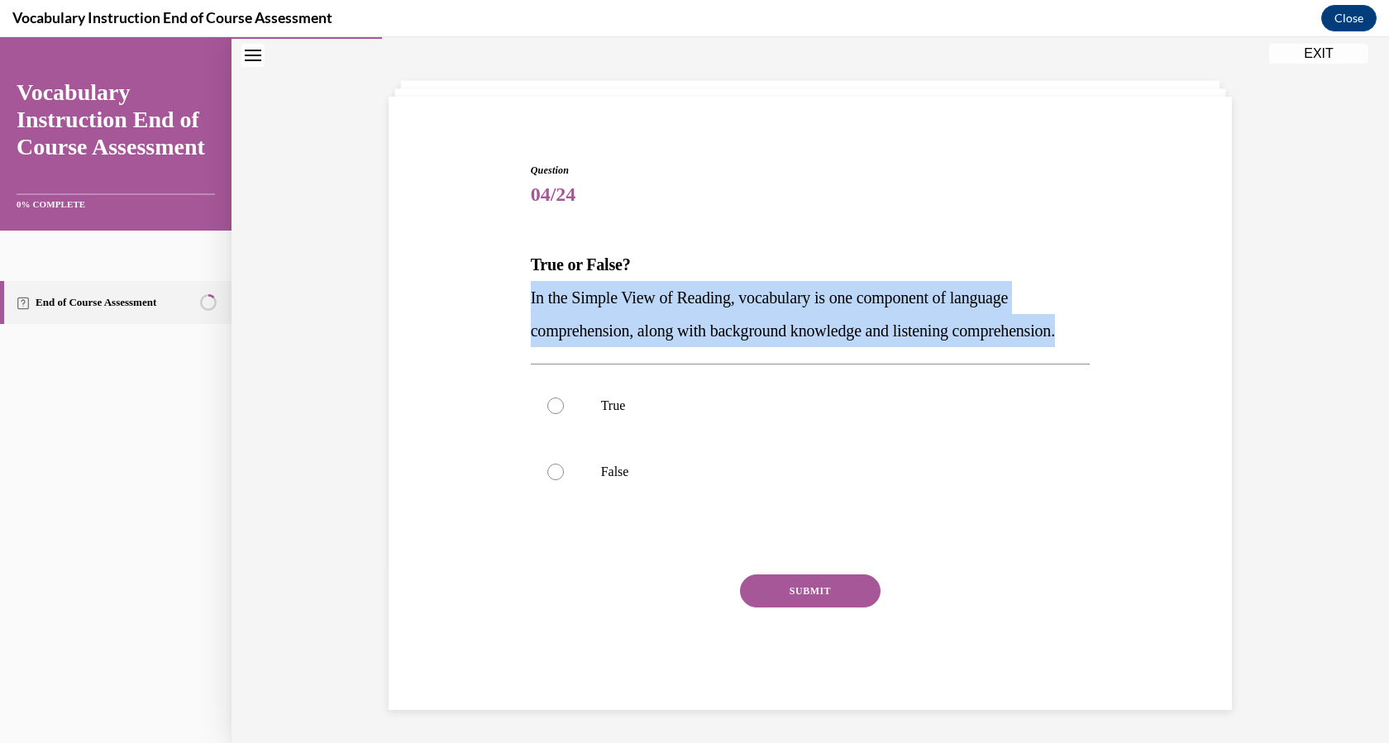
drag, startPoint x: 523, startPoint y: 265, endPoint x: 695, endPoint y: 327, distance: 183.9
click at [695, 327] on div "Question 04/24 True or False? In the Simple View of Reading, vocabulary is one …" at bounding box center [811, 424] width 568 height 572
copy span "In the Simple View of Reading, vocabulary is one component of language comprehe…"
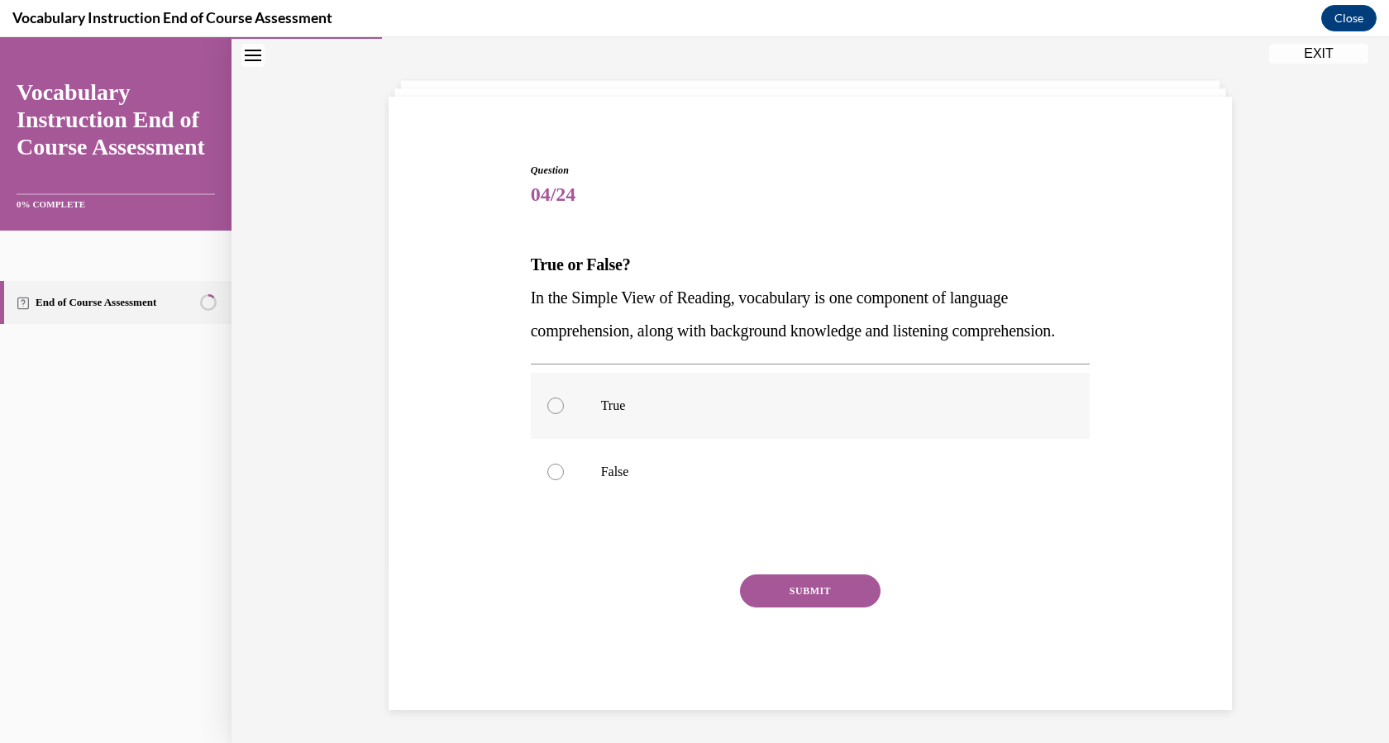
click at [572, 402] on label "True" at bounding box center [811, 406] width 560 height 66
click at [564, 402] on input "True" at bounding box center [555, 406] width 17 height 17
radio input "true"
click at [800, 612] on div "SUBMIT" at bounding box center [811, 616] width 560 height 83
click at [805, 595] on button "SUBMIT" at bounding box center [810, 591] width 141 height 33
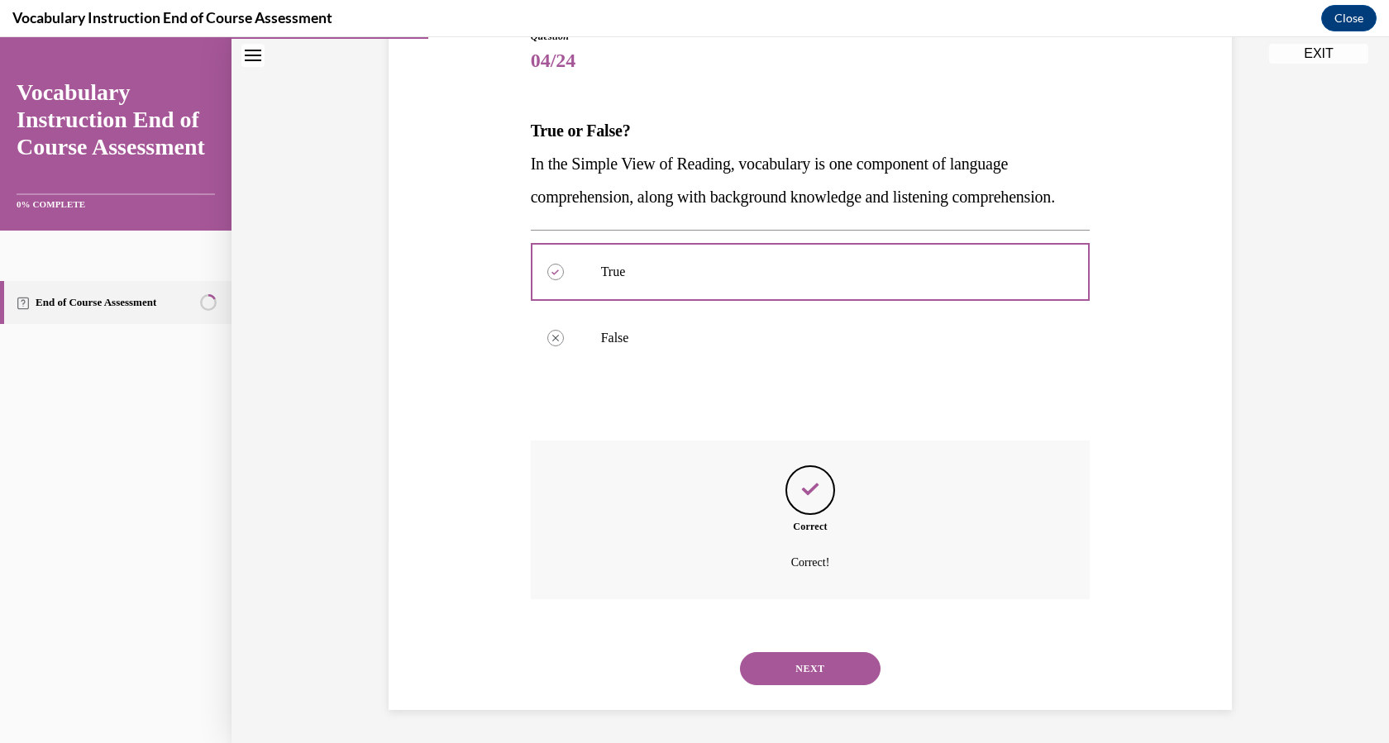
scroll to position [234, 0]
click at [809, 669] on button "NEXT" at bounding box center [810, 668] width 141 height 33
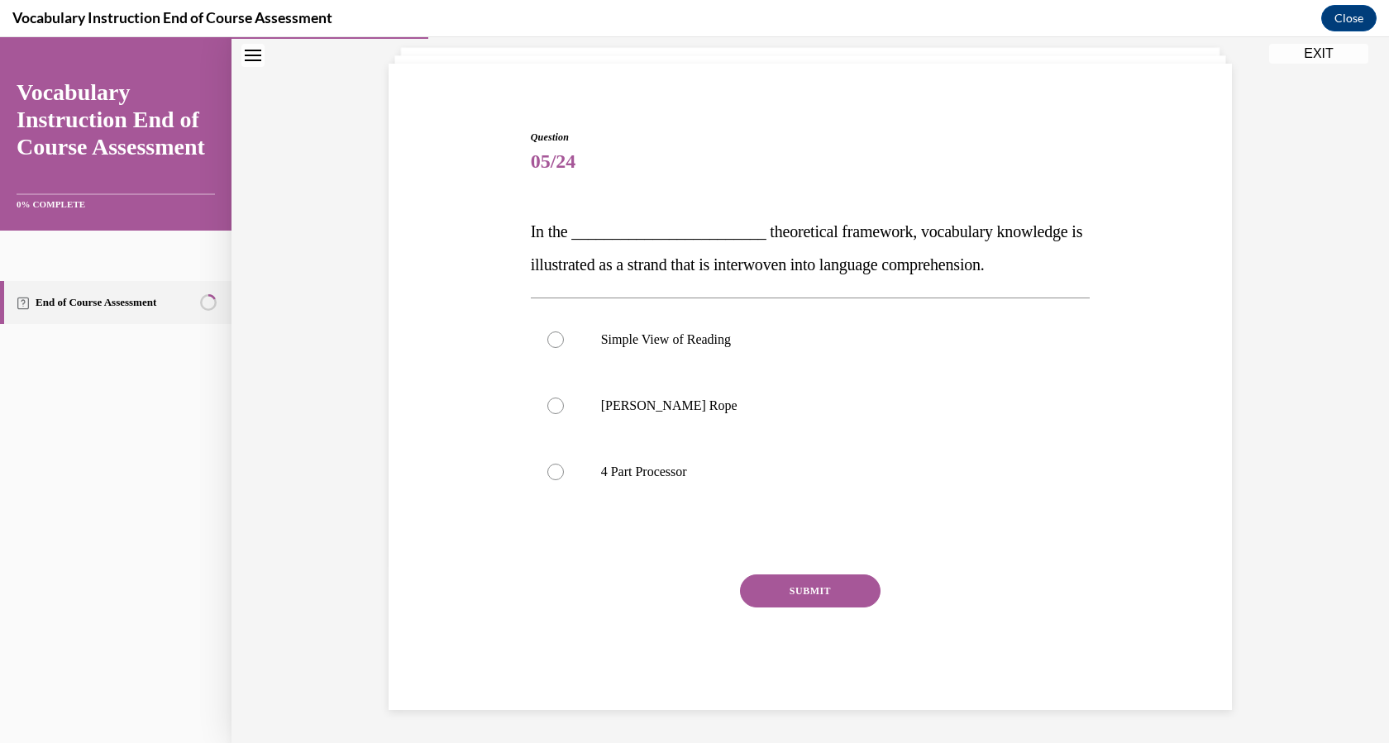
scroll to position [100, 0]
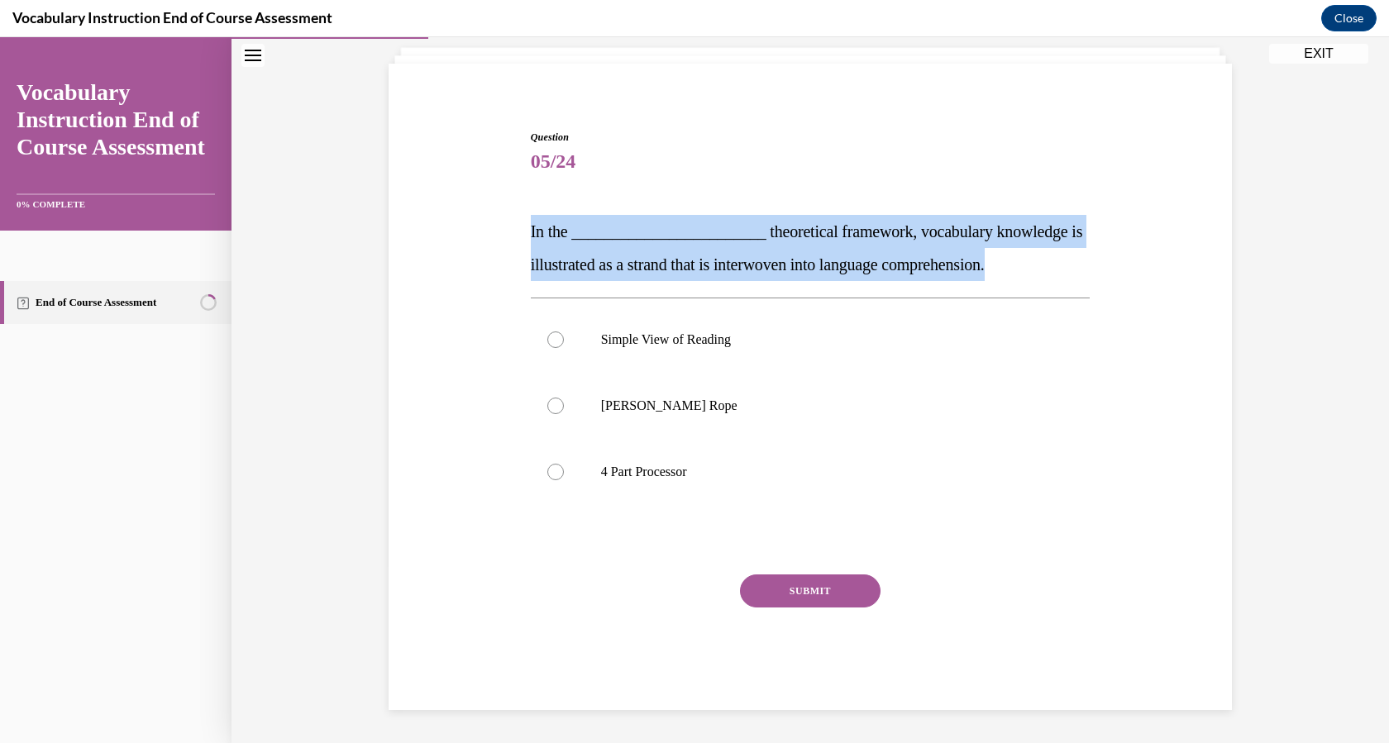
drag, startPoint x: 524, startPoint y: 225, endPoint x: 1090, endPoint y: 258, distance: 566.6
click at [1090, 258] on div "Question 05/24 In the ________________________ theoretical framework, vocabular…" at bounding box center [811, 395] width 852 height 630
copy span "In the ________________________ theoretical framework, vocabulary knowledge is …"
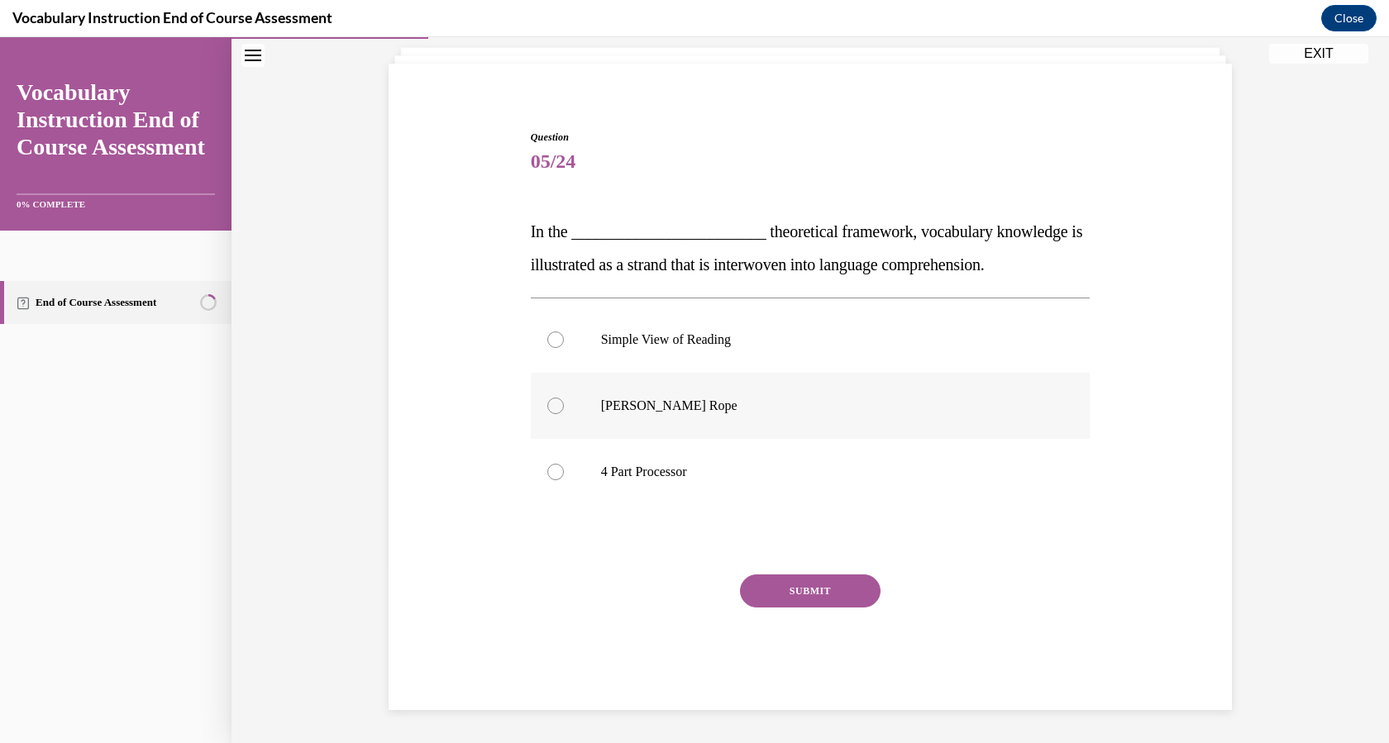
click at [605, 405] on p "[PERSON_NAME] Rope" at bounding box center [825, 406] width 448 height 17
click at [564, 405] on input "[PERSON_NAME] Rope" at bounding box center [555, 406] width 17 height 17
radio input "true"
click at [811, 590] on button "SUBMIT" at bounding box center [810, 591] width 141 height 33
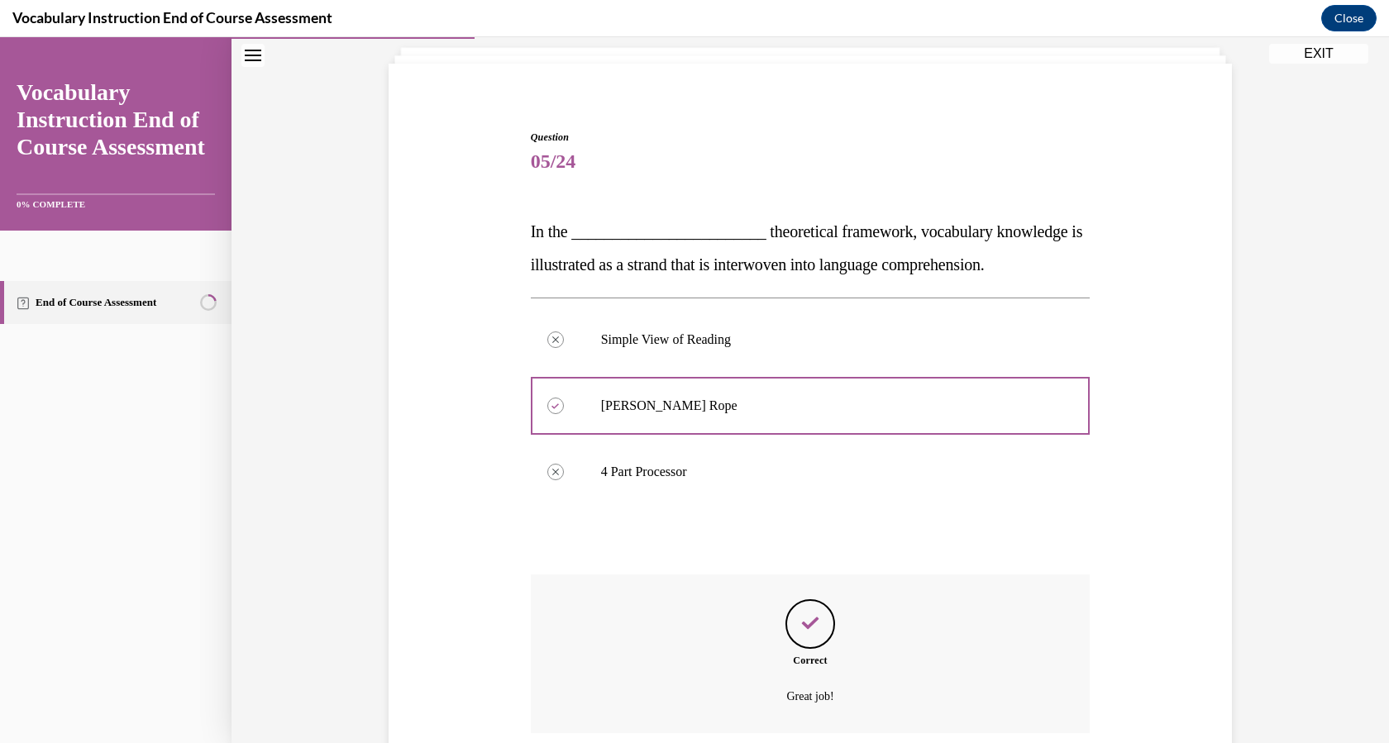
scroll to position [234, 0]
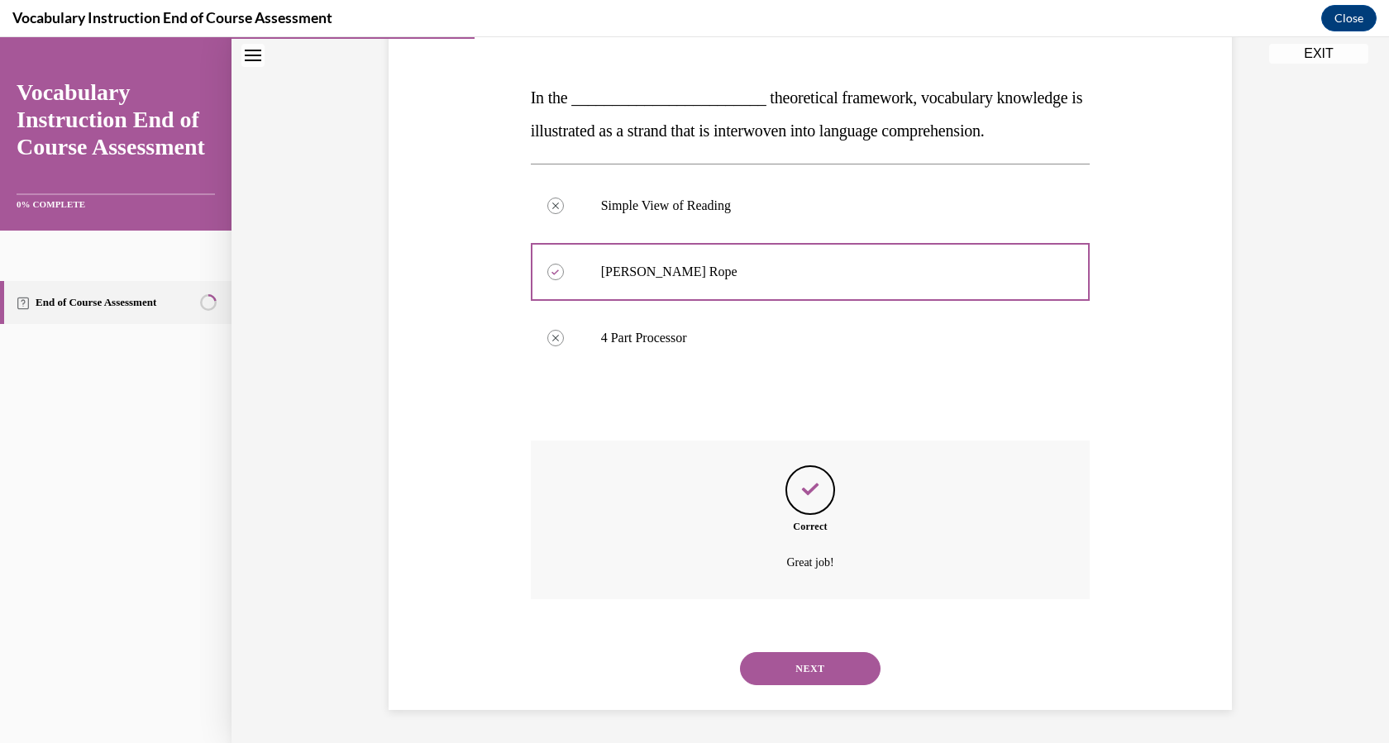
click at [806, 667] on button "NEXT" at bounding box center [810, 668] width 141 height 33
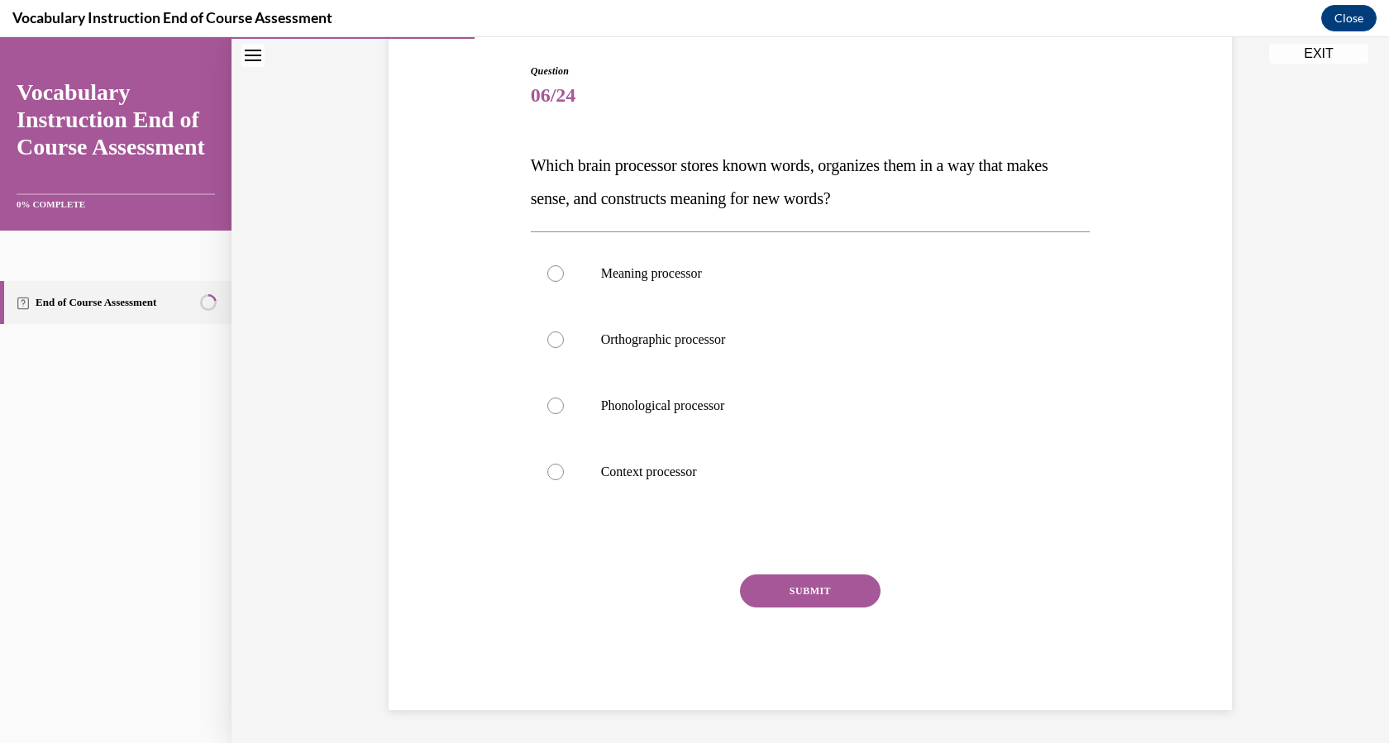
scroll to position [166, 0]
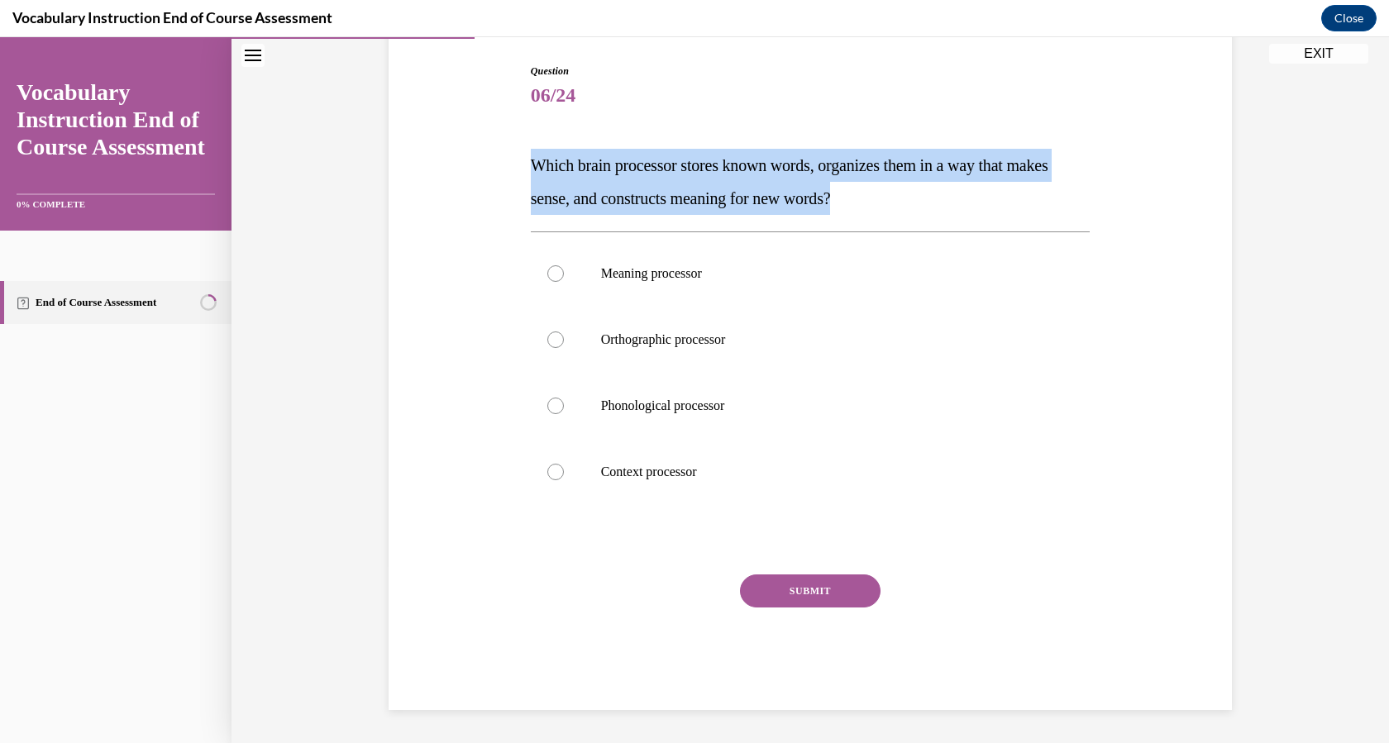
drag, startPoint x: 525, startPoint y: 161, endPoint x: 954, endPoint y: 207, distance: 431.6
click at [954, 207] on p "Which brain processor stores known words, organizes them in a way that makes se…" at bounding box center [811, 182] width 560 height 66
copy span "Which brain processor stores known words, organizes them in a way that makes se…"
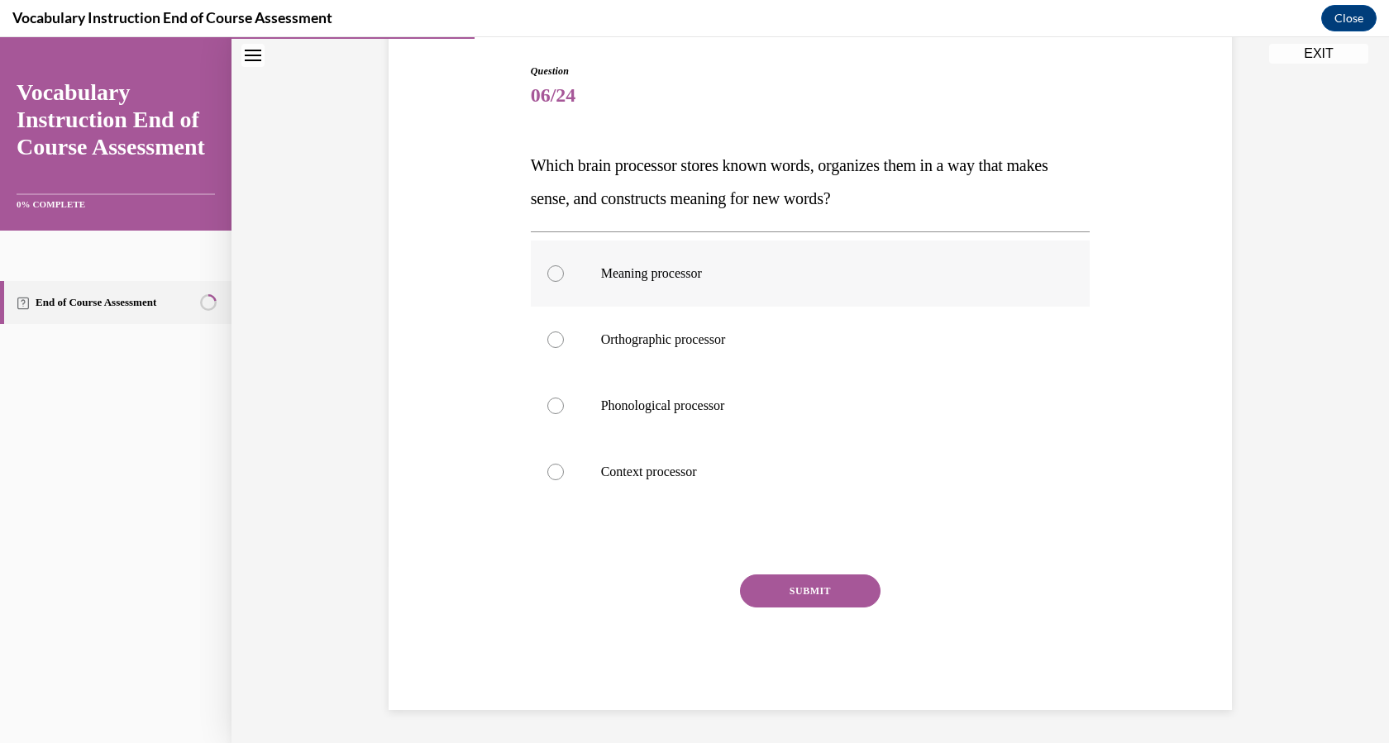
click at [593, 288] on label "Meaning processor" at bounding box center [811, 274] width 560 height 66
click at [564, 282] on input "Meaning processor" at bounding box center [555, 273] width 17 height 17
radio input "true"
click at [763, 591] on button "SUBMIT" at bounding box center [810, 591] width 141 height 33
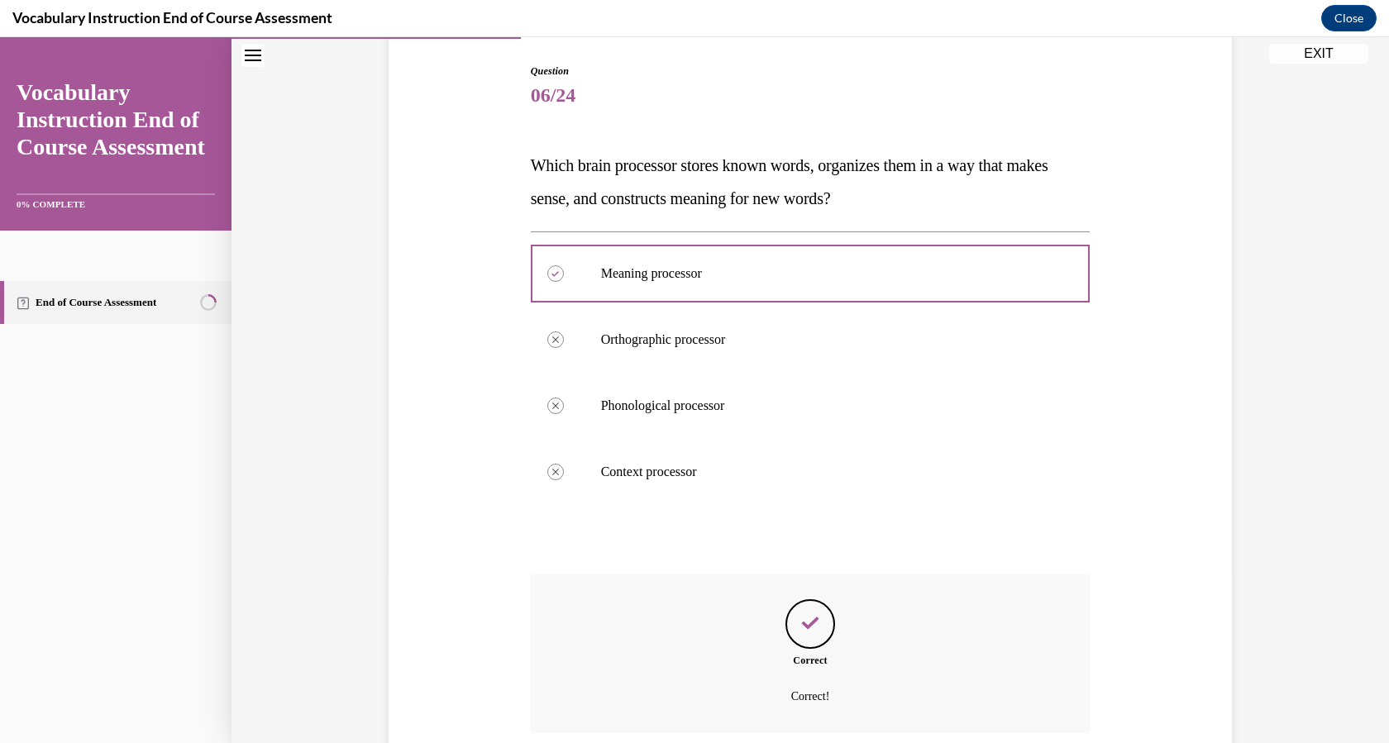
scroll to position [300, 0]
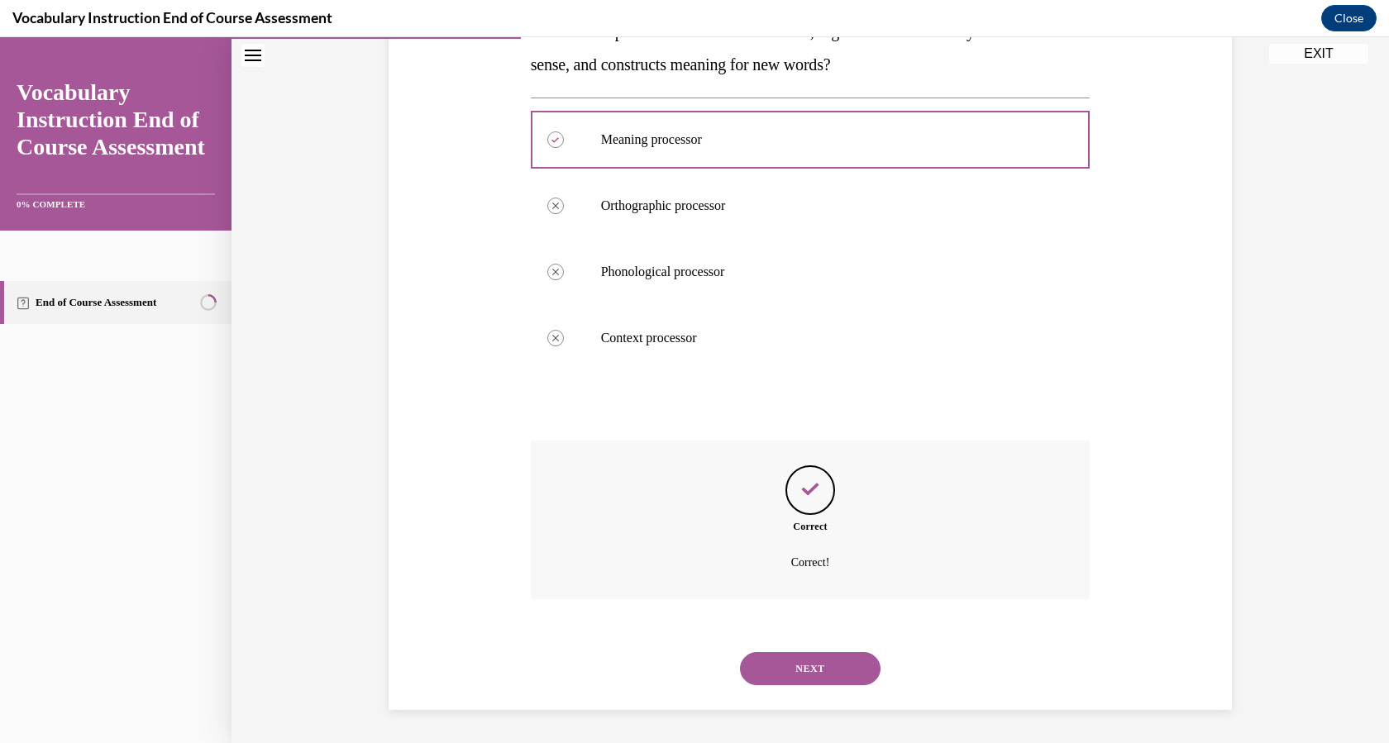
click at [835, 678] on button "NEXT" at bounding box center [810, 668] width 141 height 33
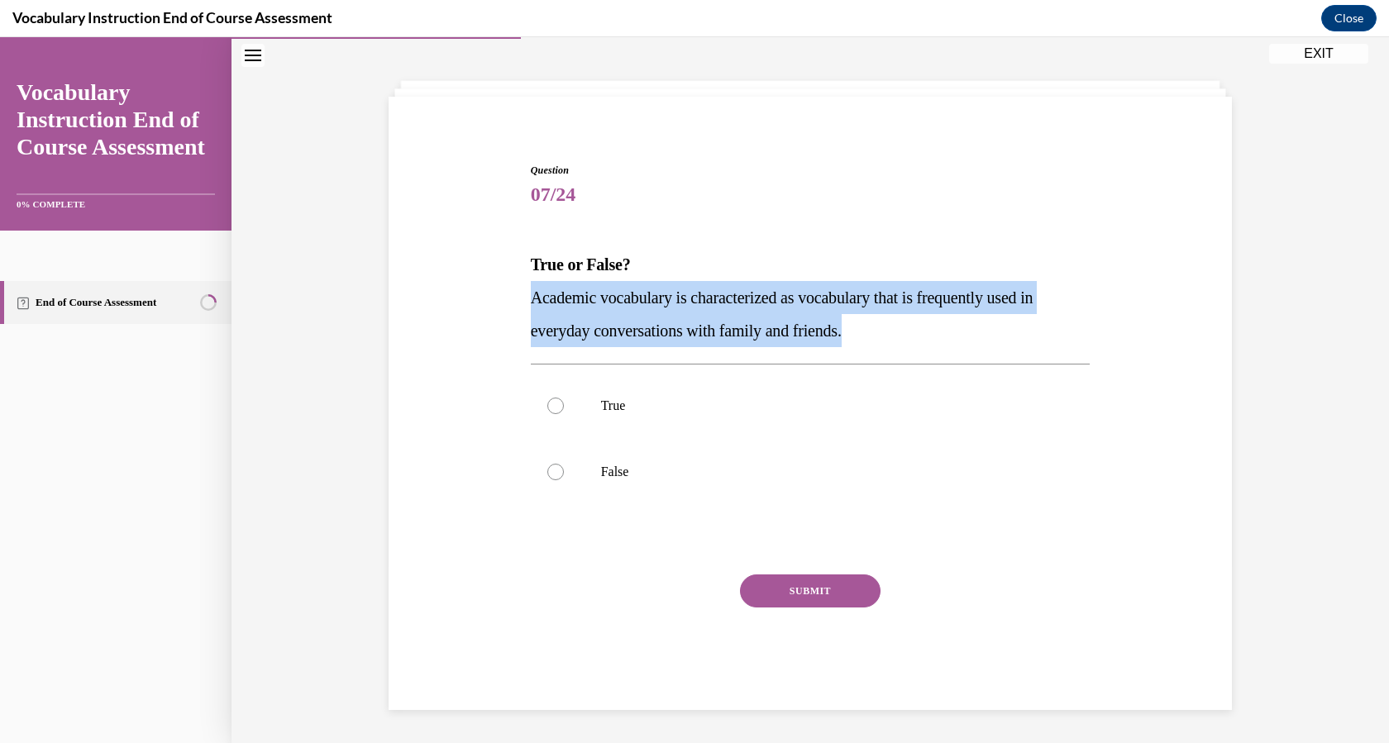
drag, startPoint x: 604, startPoint y: 310, endPoint x: 900, endPoint y: 322, distance: 296.3
click at [900, 322] on p "Academic vocabulary is characterized as vocabulary that is frequently used in e…" at bounding box center [811, 314] width 560 height 66
copy span "Academic vocabulary is characterized as vocabulary that is frequently used in e…"
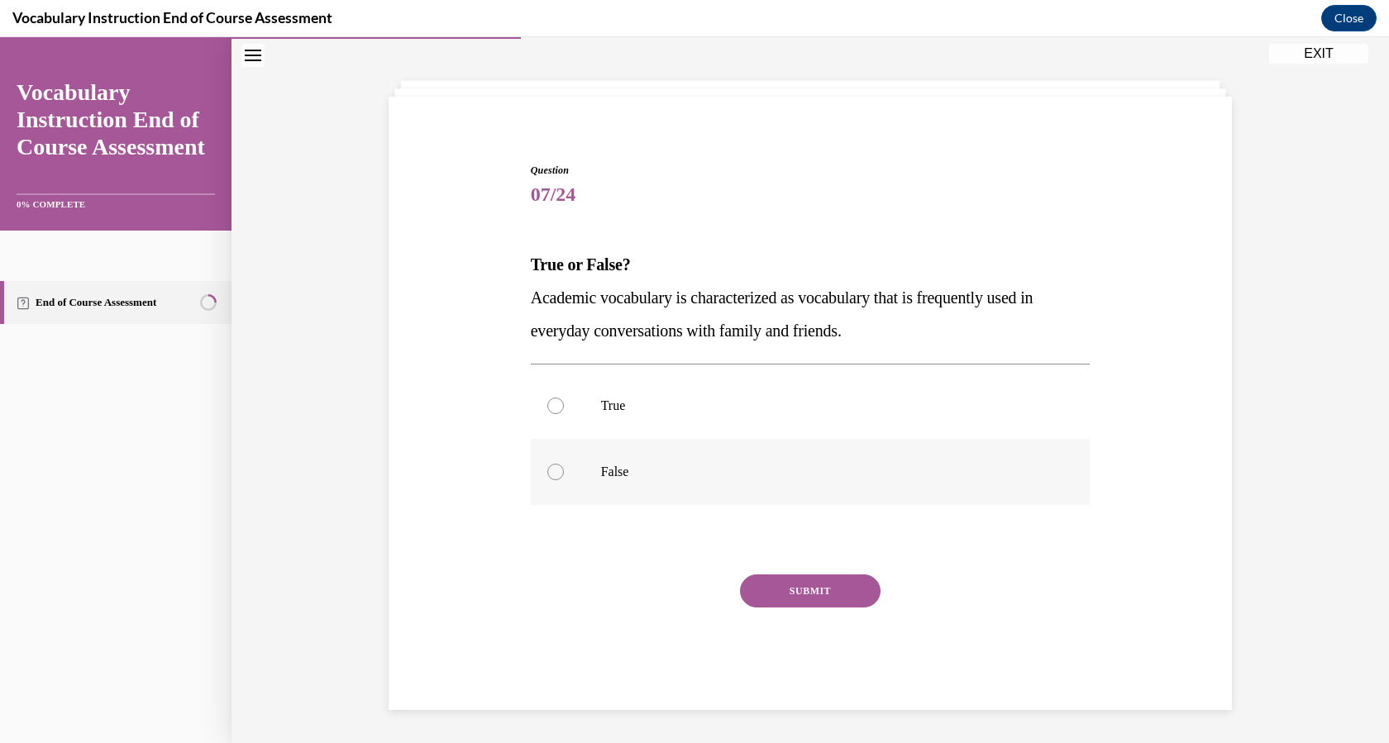
drag, startPoint x: 666, startPoint y: 472, endPoint x: 690, endPoint y: 493, distance: 31.7
click at [664, 472] on p "False" at bounding box center [825, 472] width 448 height 17
click at [564, 472] on input "False" at bounding box center [555, 472] width 17 height 17
radio input "true"
click at [783, 581] on button "SUBMIT" at bounding box center [810, 591] width 141 height 33
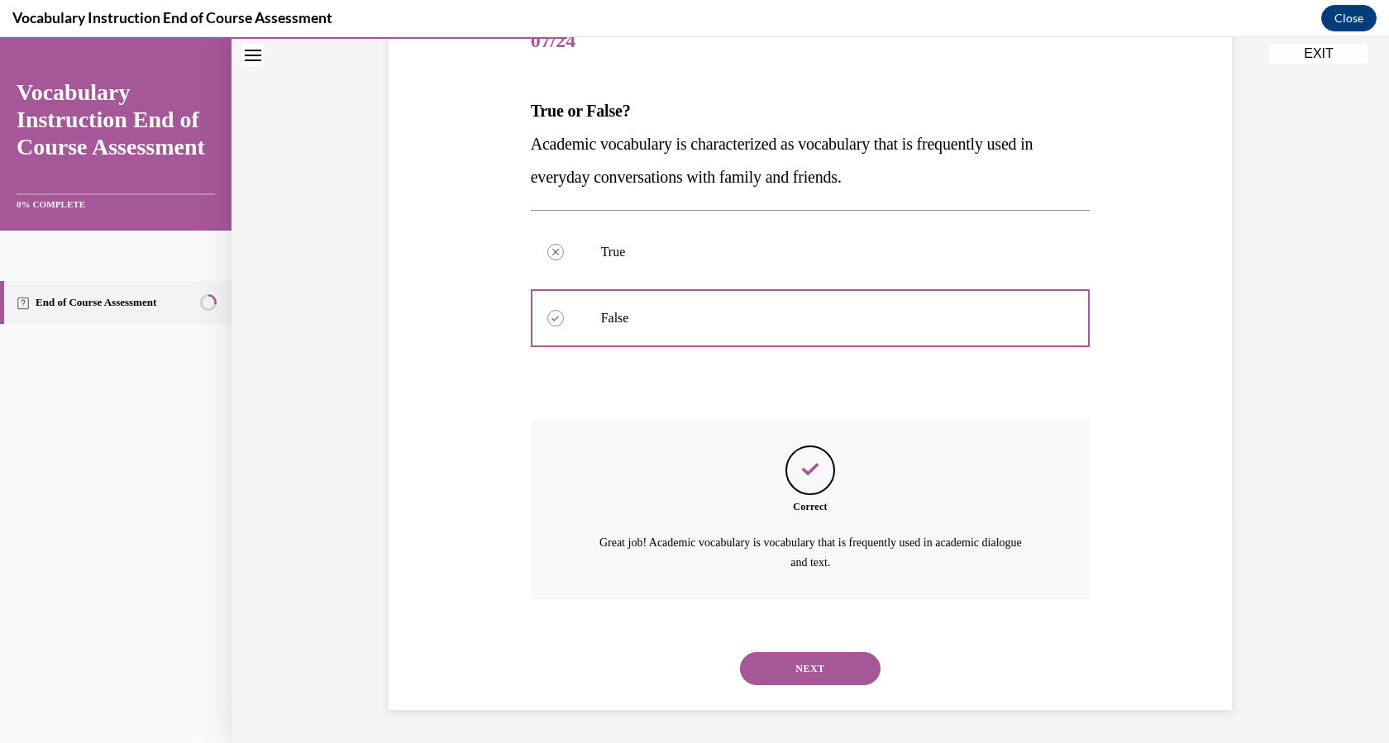
click at [808, 657] on button "NEXT" at bounding box center [810, 668] width 141 height 33
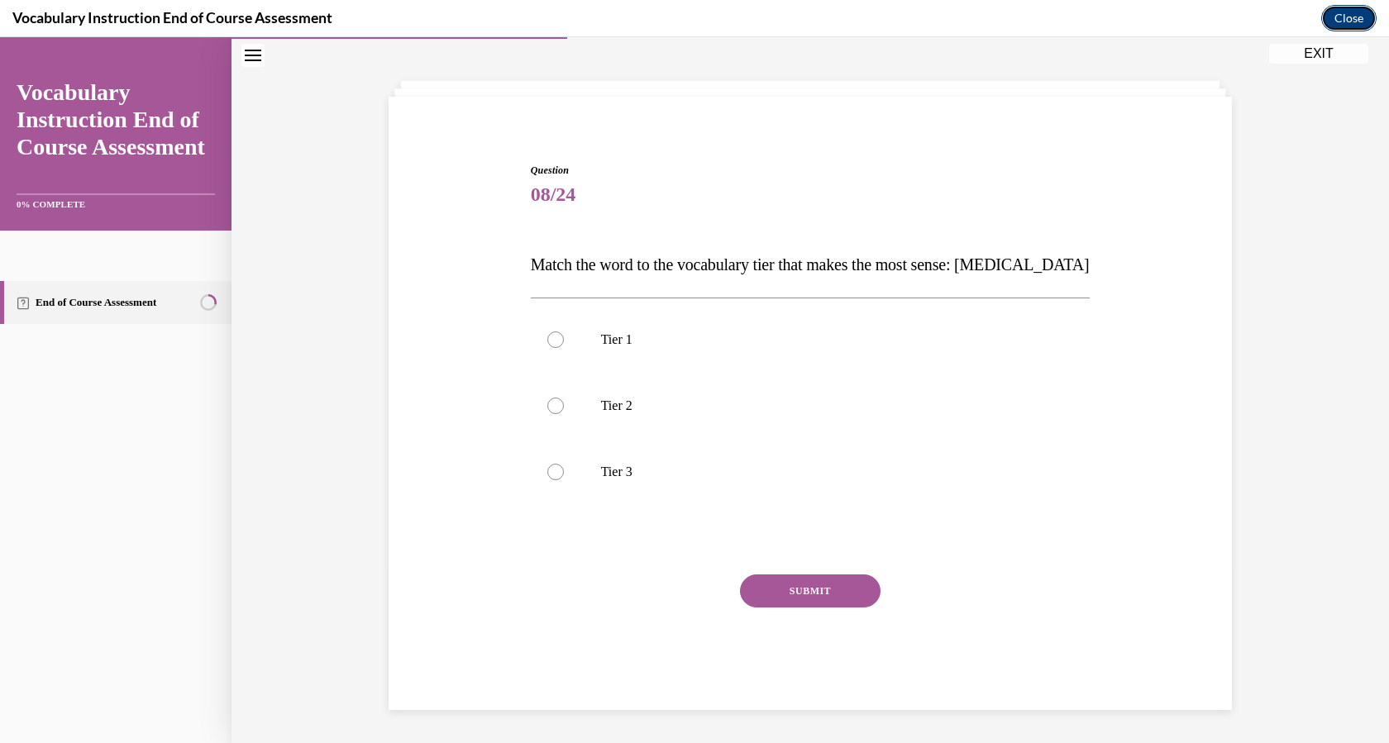
click at [1345, 18] on button "Close" at bounding box center [1348, 18] width 55 height 26
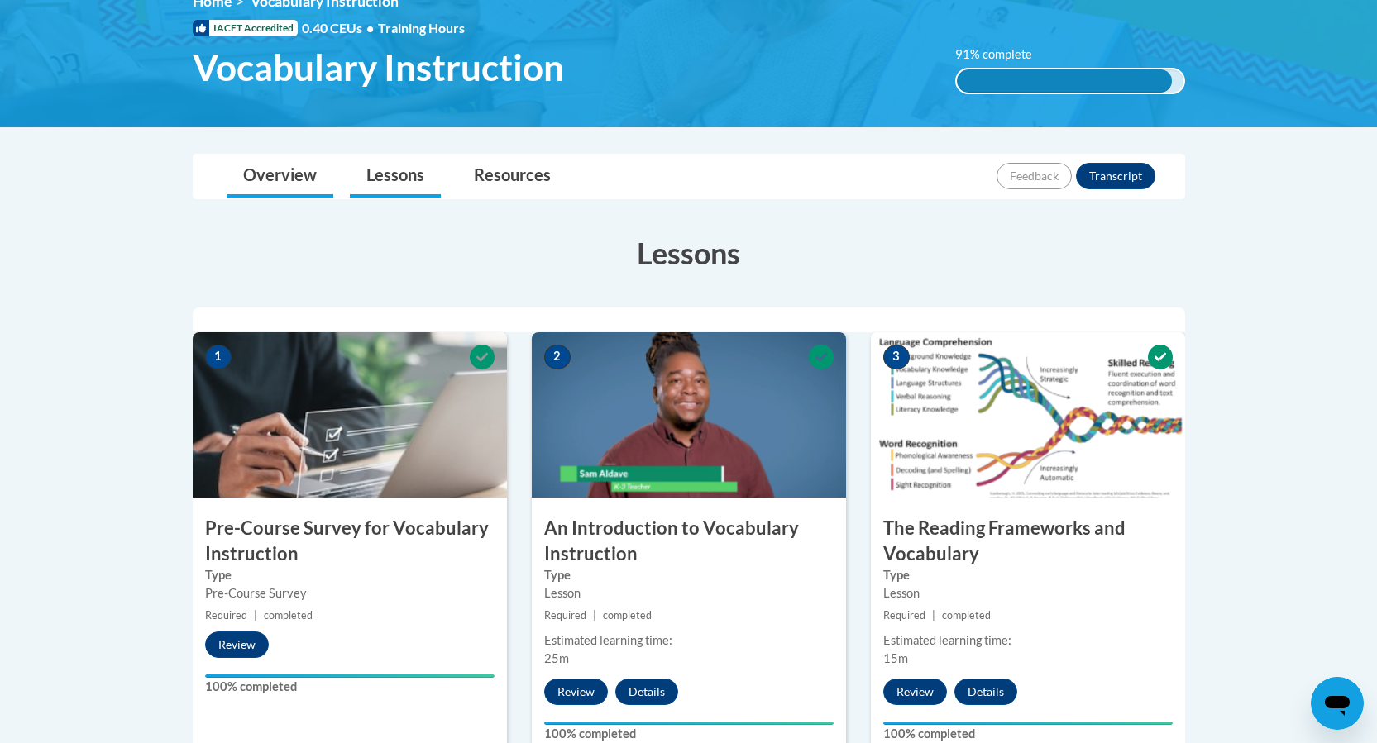
scroll to position [0, 0]
